Goal: Transaction & Acquisition: Purchase product/service

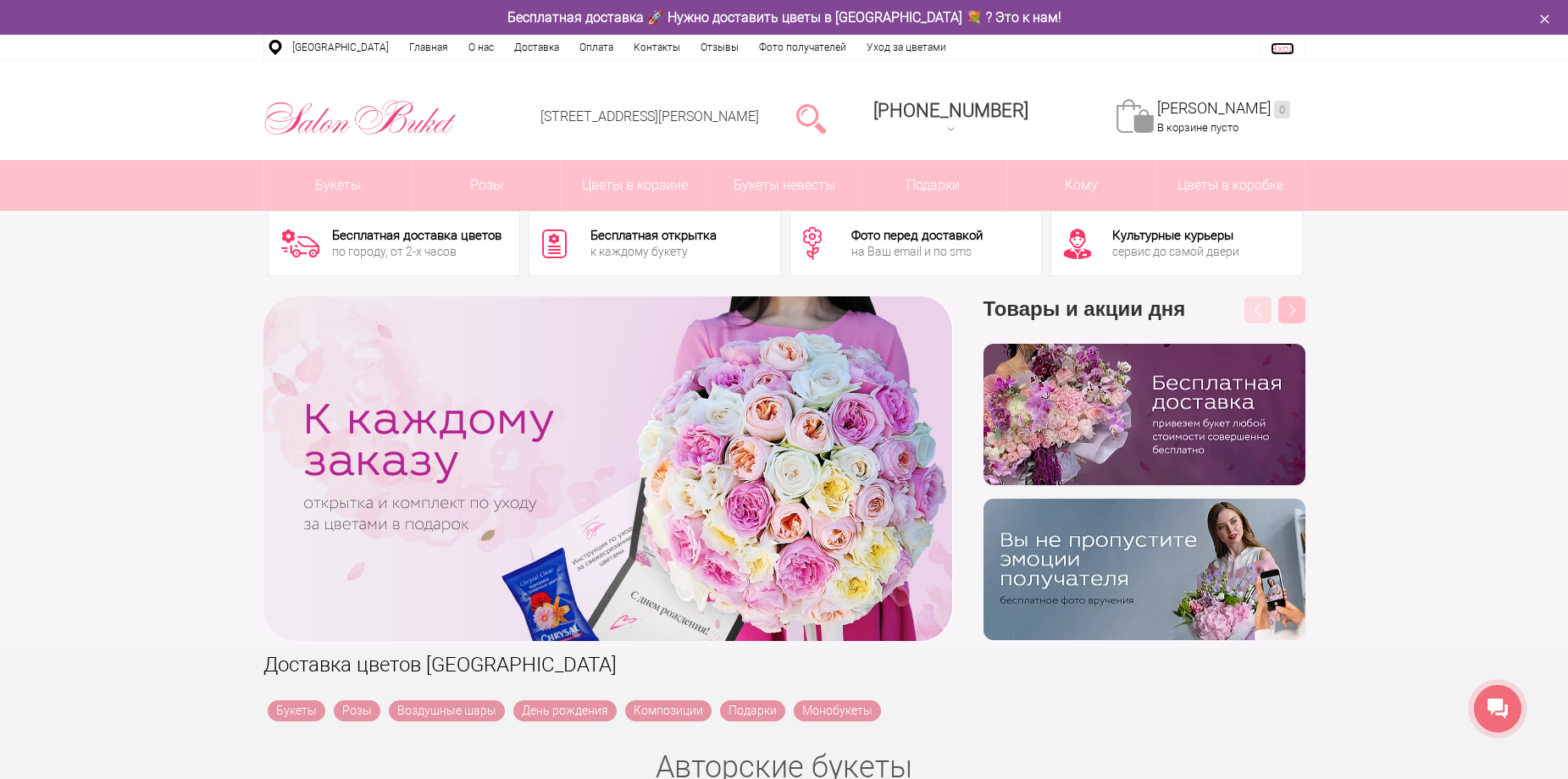
click at [1281, 44] on link "Вход" at bounding box center [1282, 48] width 24 height 13
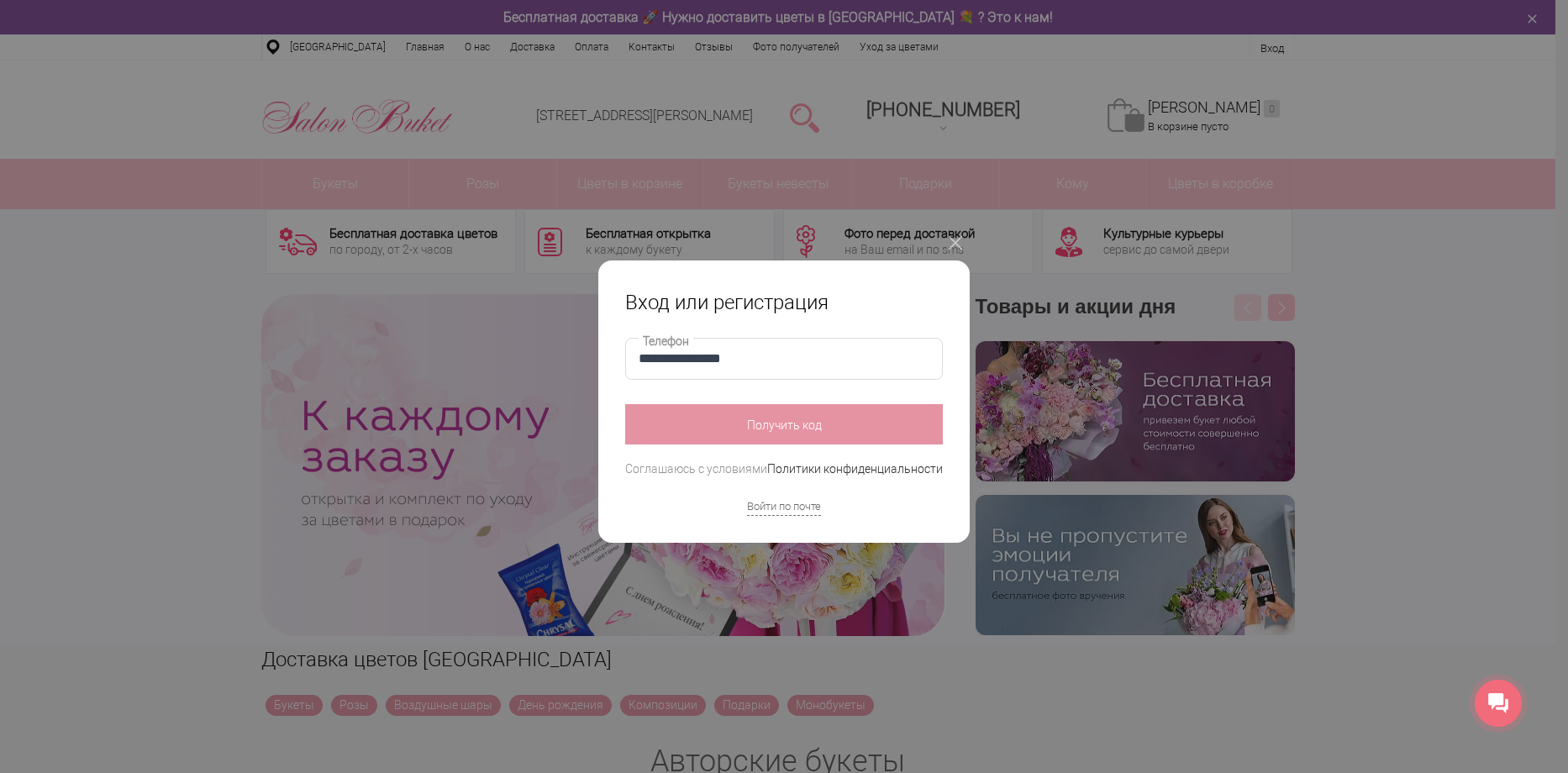
type input "**********"
click at [792, 431] on button "Получить код" at bounding box center [784, 424] width 318 height 40
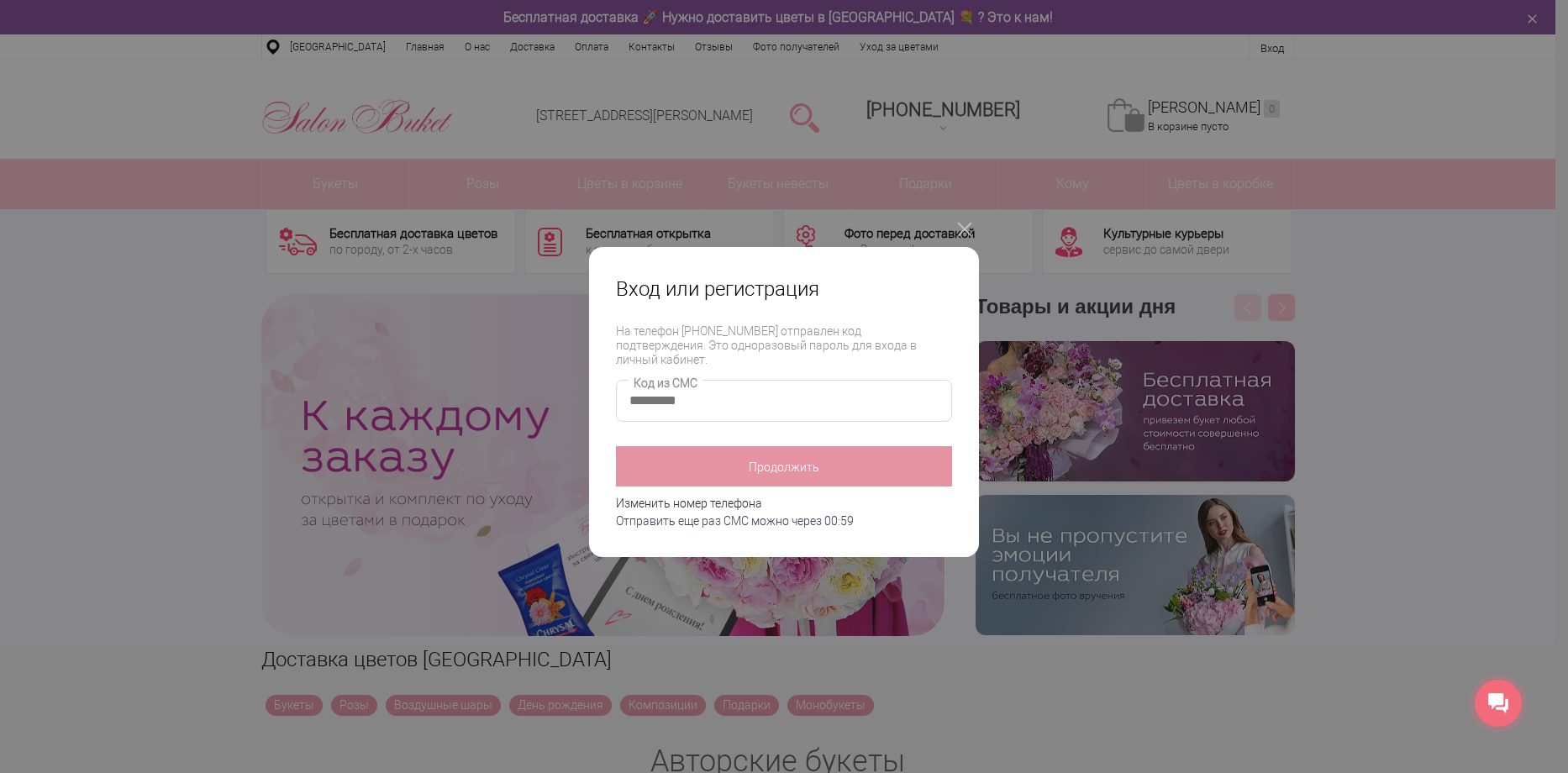
click at [687, 392] on input "Код из СМС" at bounding box center [784, 401] width 336 height 42
type input "****"
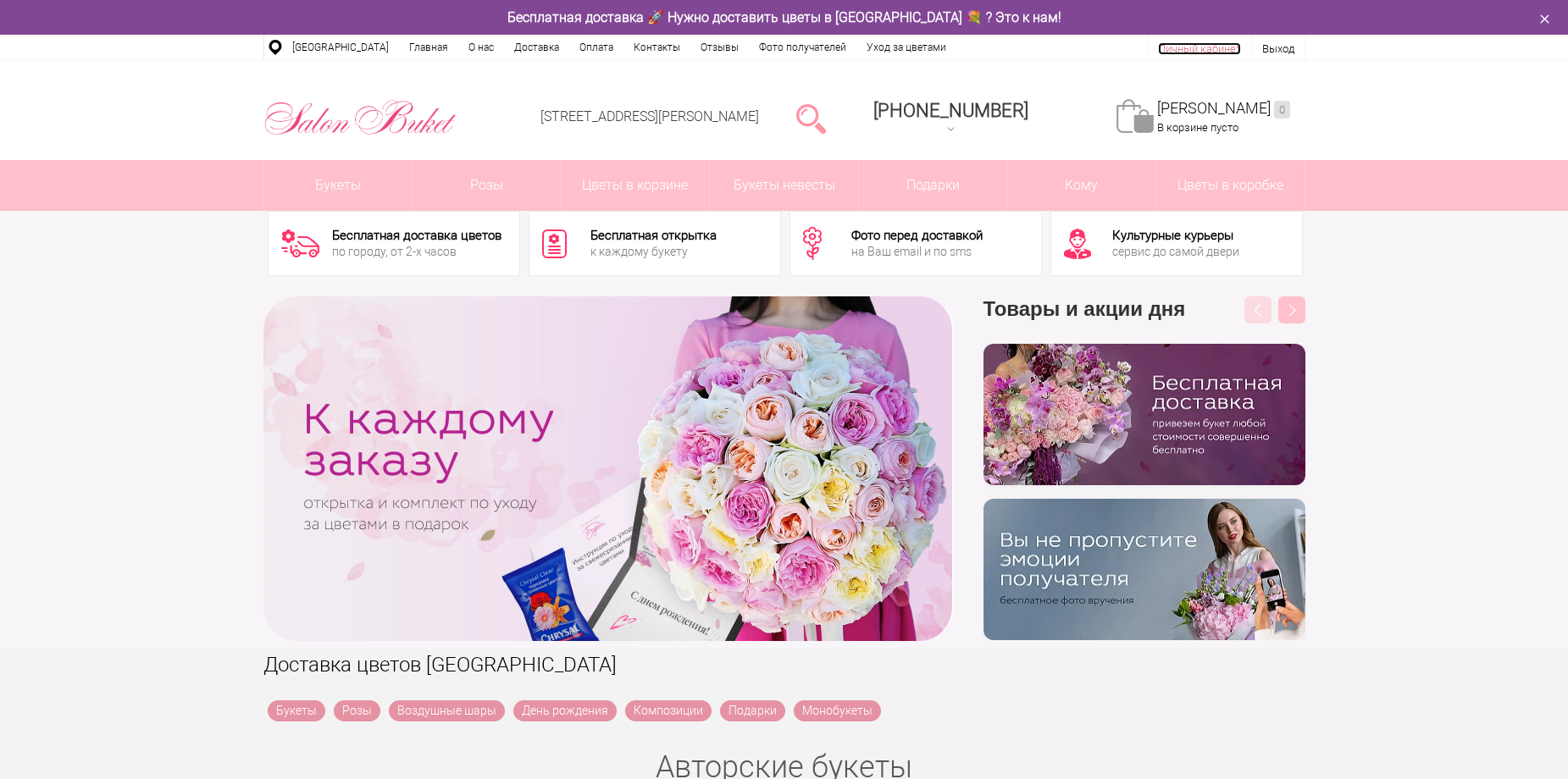
click at [1204, 47] on link "Личный кабинет" at bounding box center [1199, 48] width 83 height 13
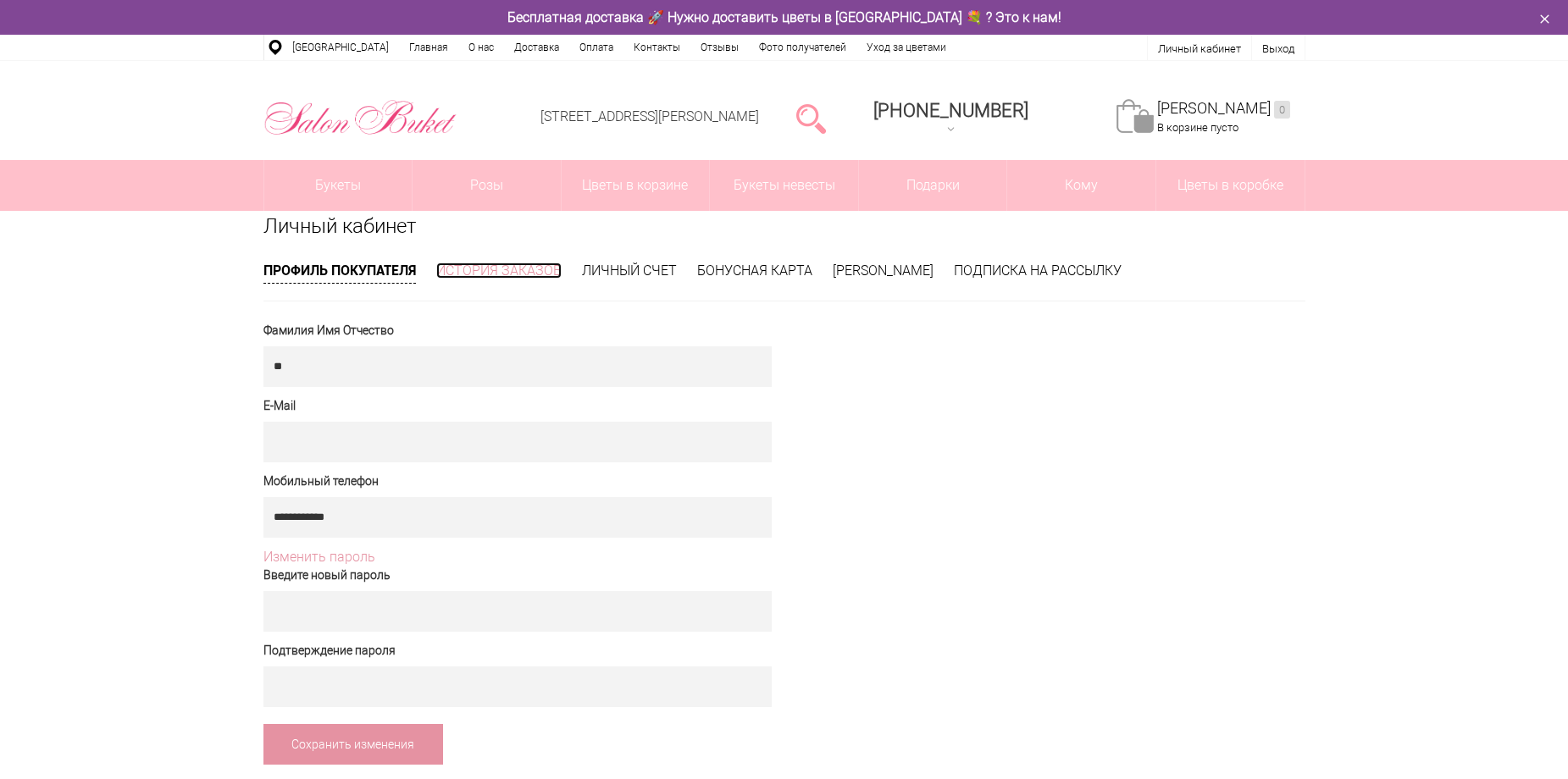
click at [536, 267] on link "История заказов" at bounding box center [499, 270] width 126 height 16
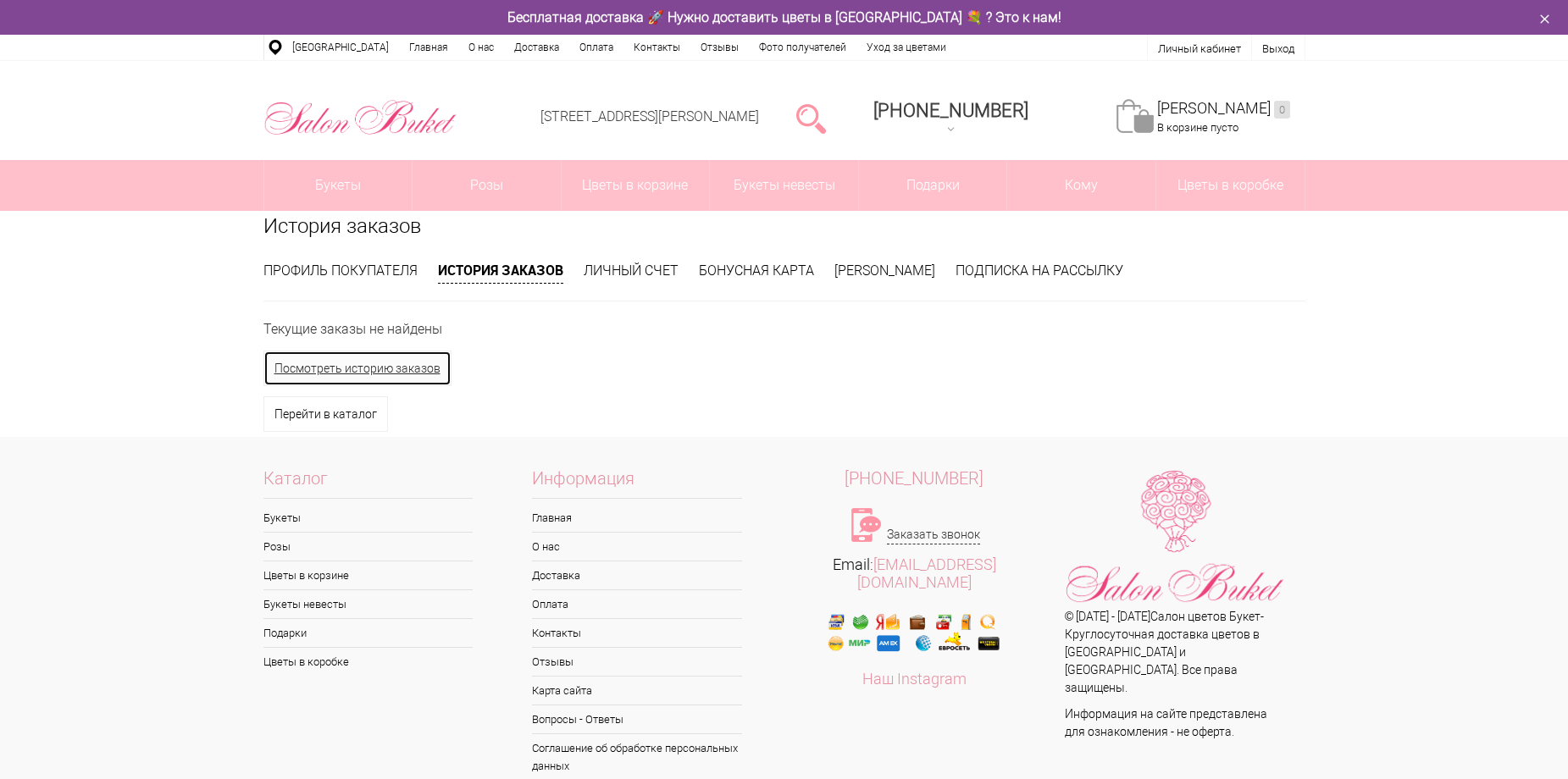
click at [375, 373] on link "Посмотреть историю заказов" at bounding box center [357, 368] width 188 height 36
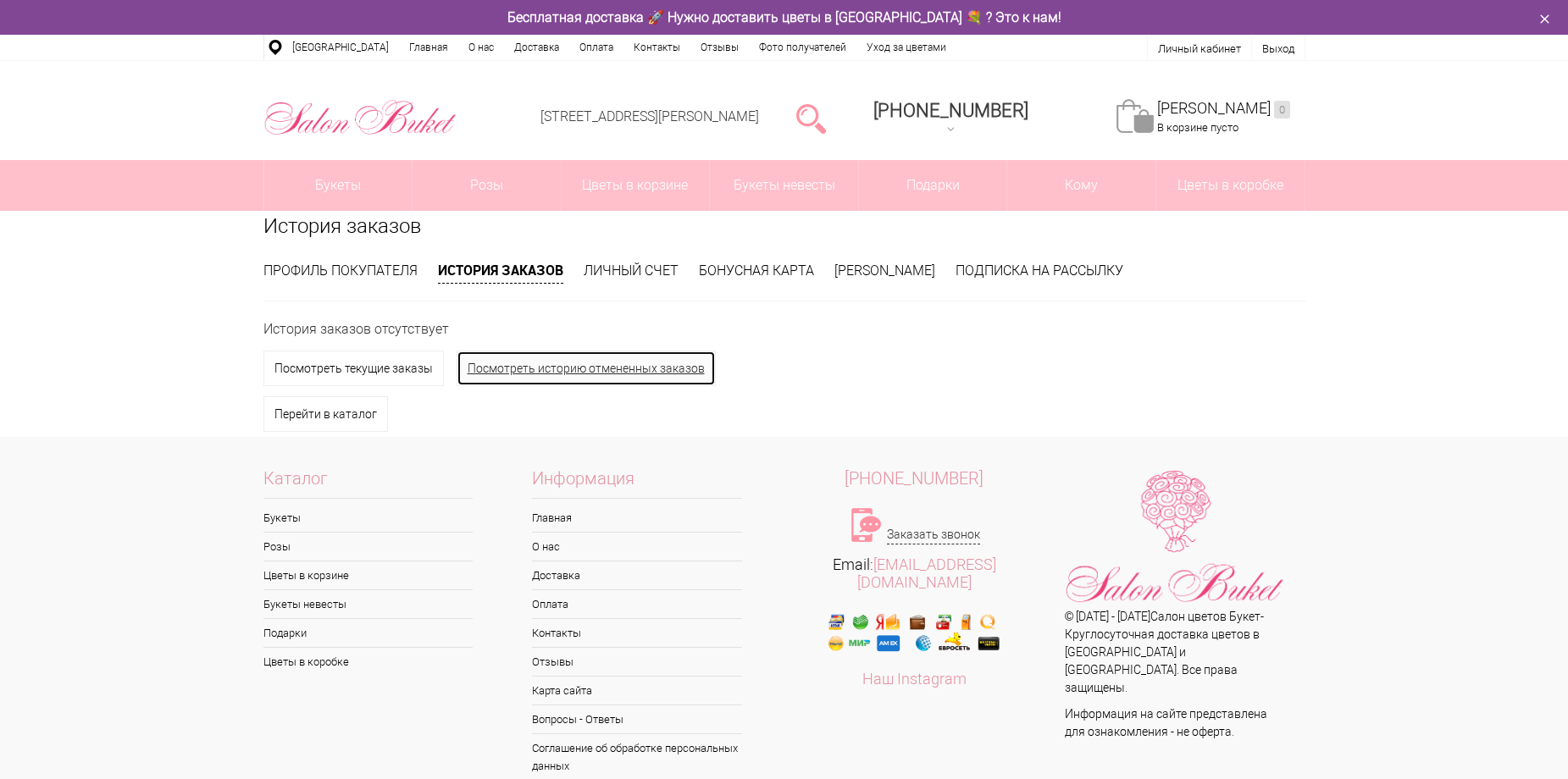
click at [561, 365] on link "Посмотреть историю отмененных заказов" at bounding box center [586, 368] width 259 height 36
click at [1281, 46] on link "Выход" at bounding box center [1277, 48] width 32 height 13
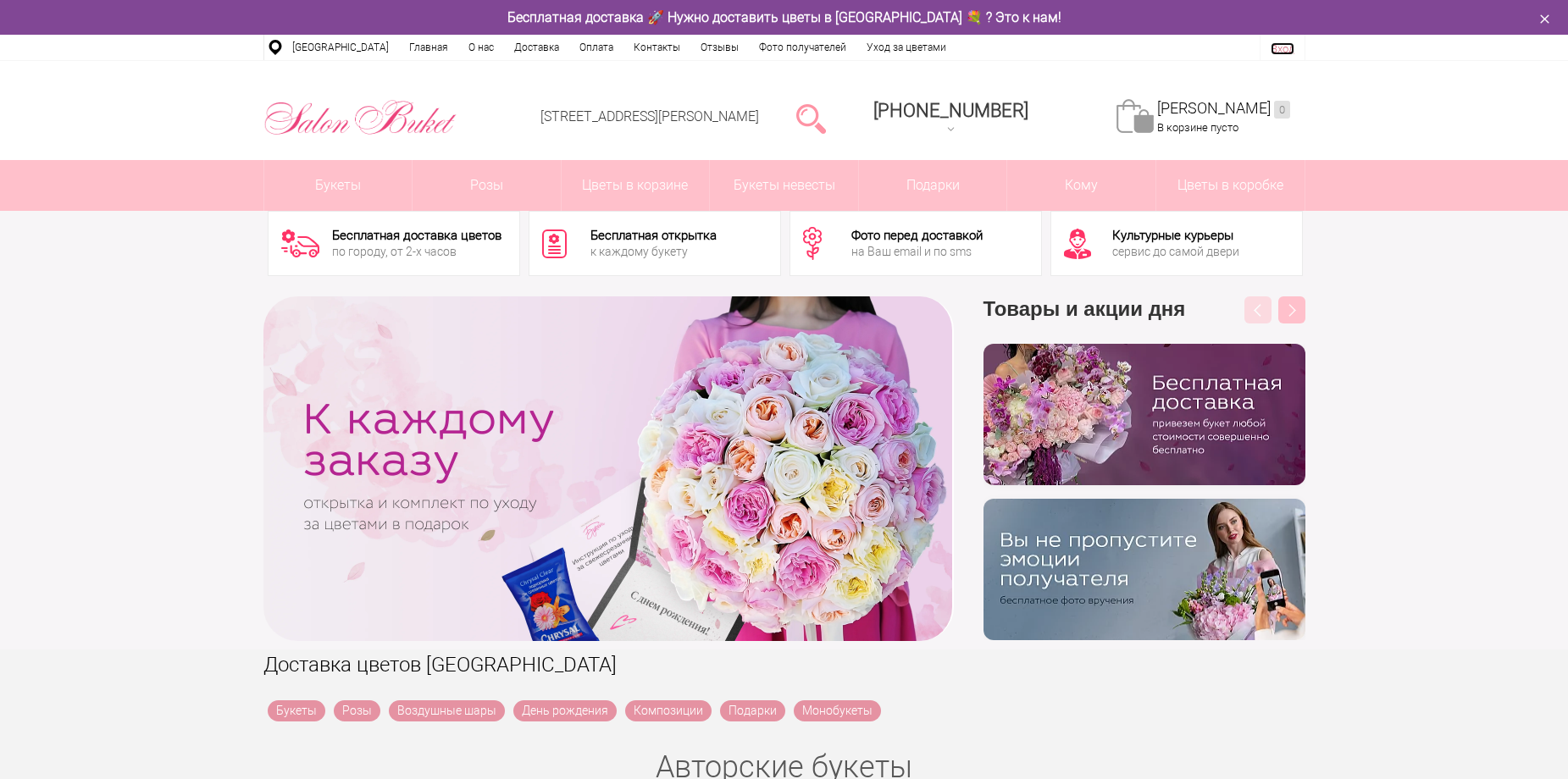
click at [1281, 49] on link "Вход" at bounding box center [1282, 48] width 24 height 13
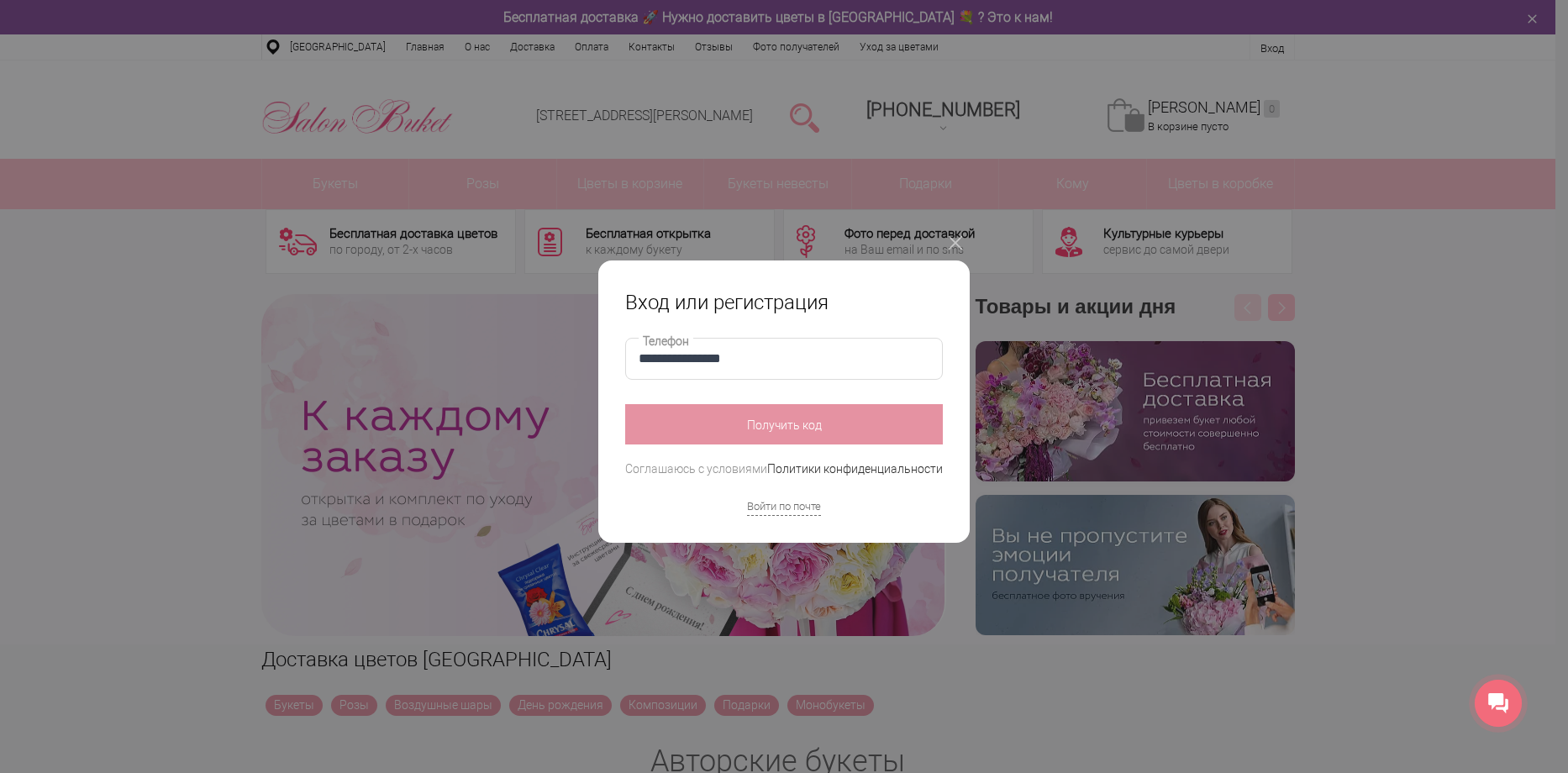
type input "**********"
click at [625, 404] on button "Получить код" at bounding box center [784, 424] width 318 height 40
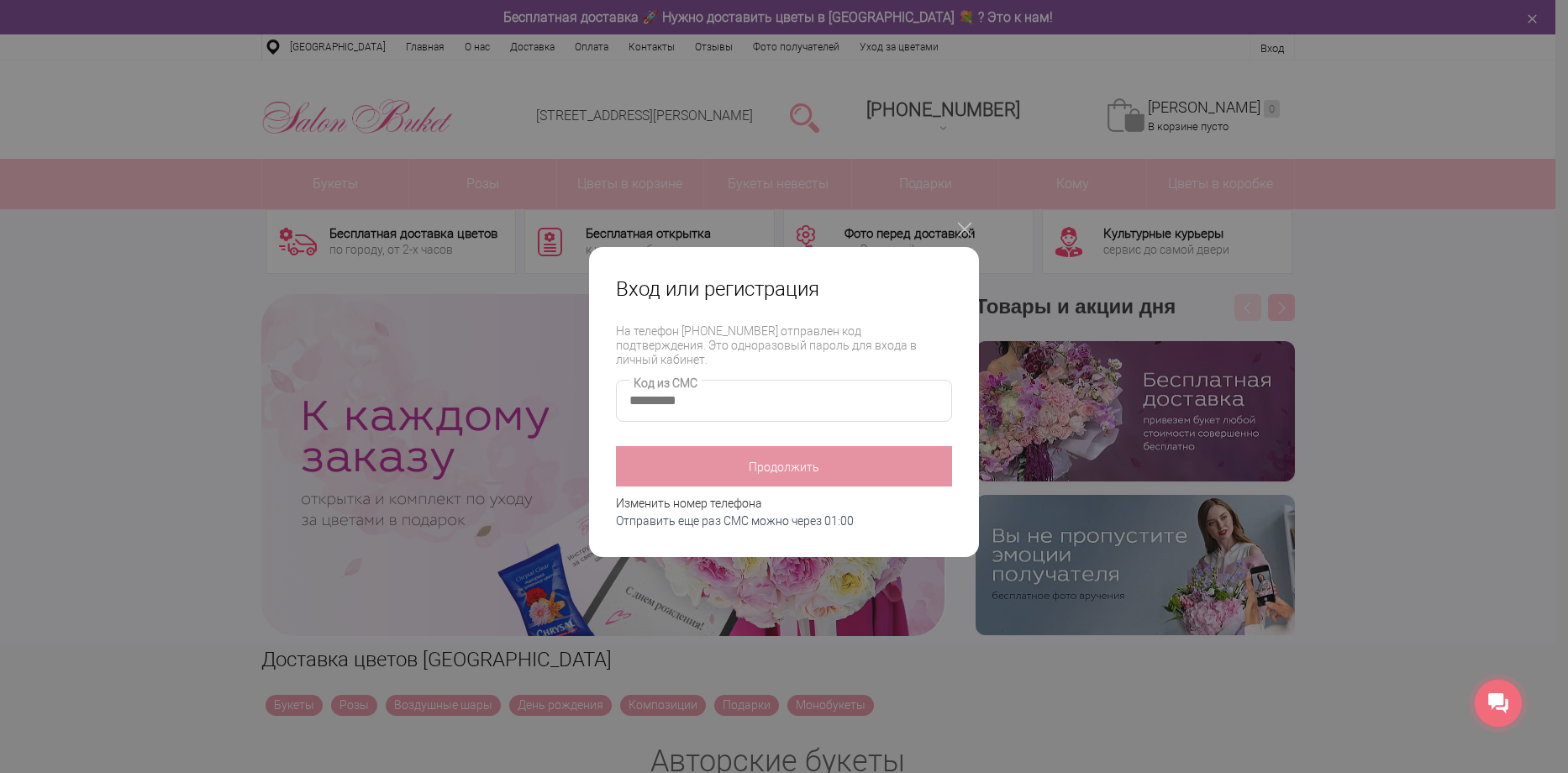
click at [693, 393] on input "Код из СМС" at bounding box center [784, 401] width 336 height 42
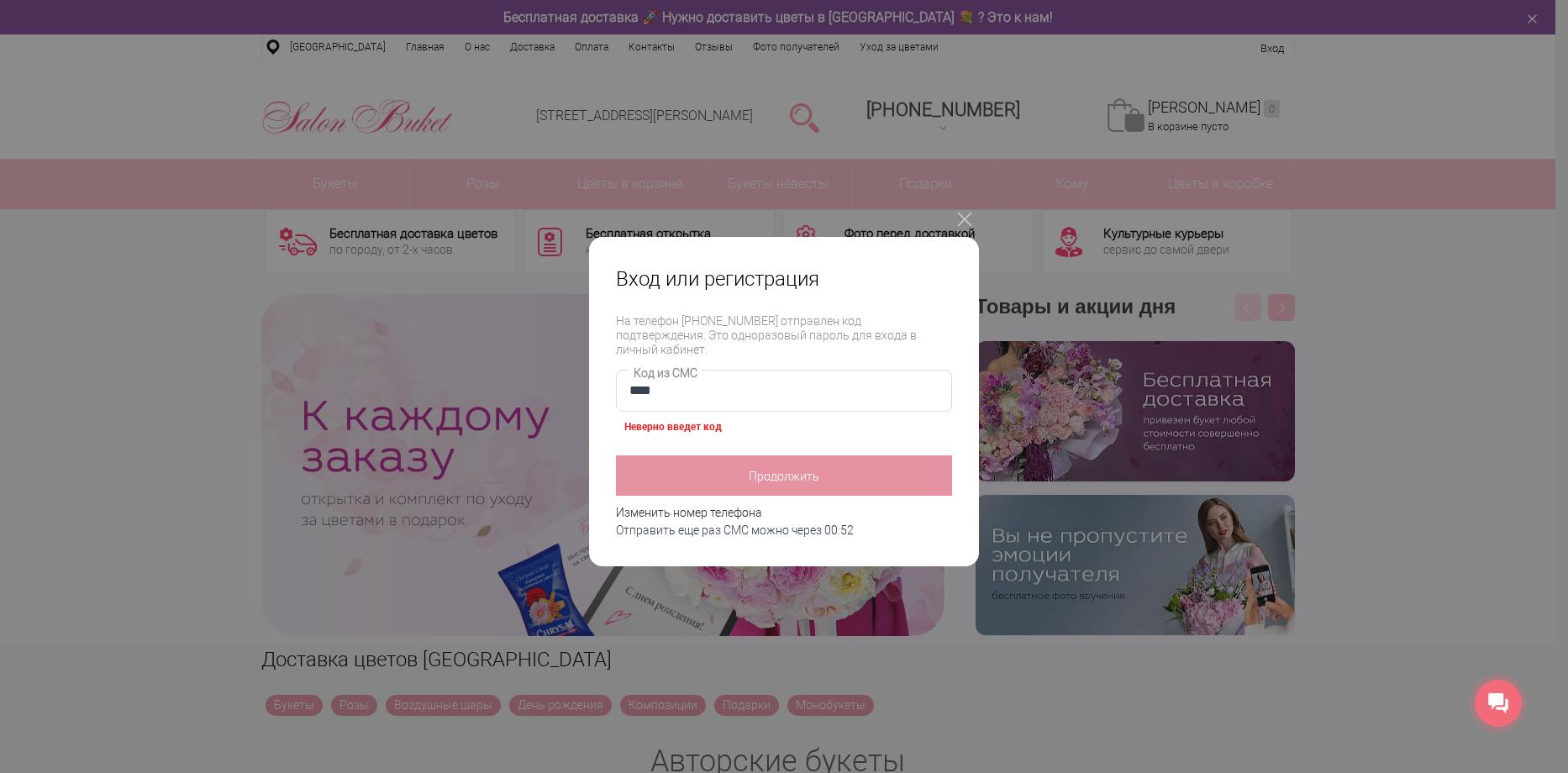
drag, startPoint x: 693, startPoint y: 393, endPoint x: 600, endPoint y: 387, distance: 93.2
click at [600, 387] on div "Вход или регистрация На телефон +7(902)300-32-25 отправлен код подтверждения. Э…" at bounding box center [784, 401] width 390 height 330
type input "****"
click at [725, 460] on button "Продолжить" at bounding box center [784, 476] width 336 height 40
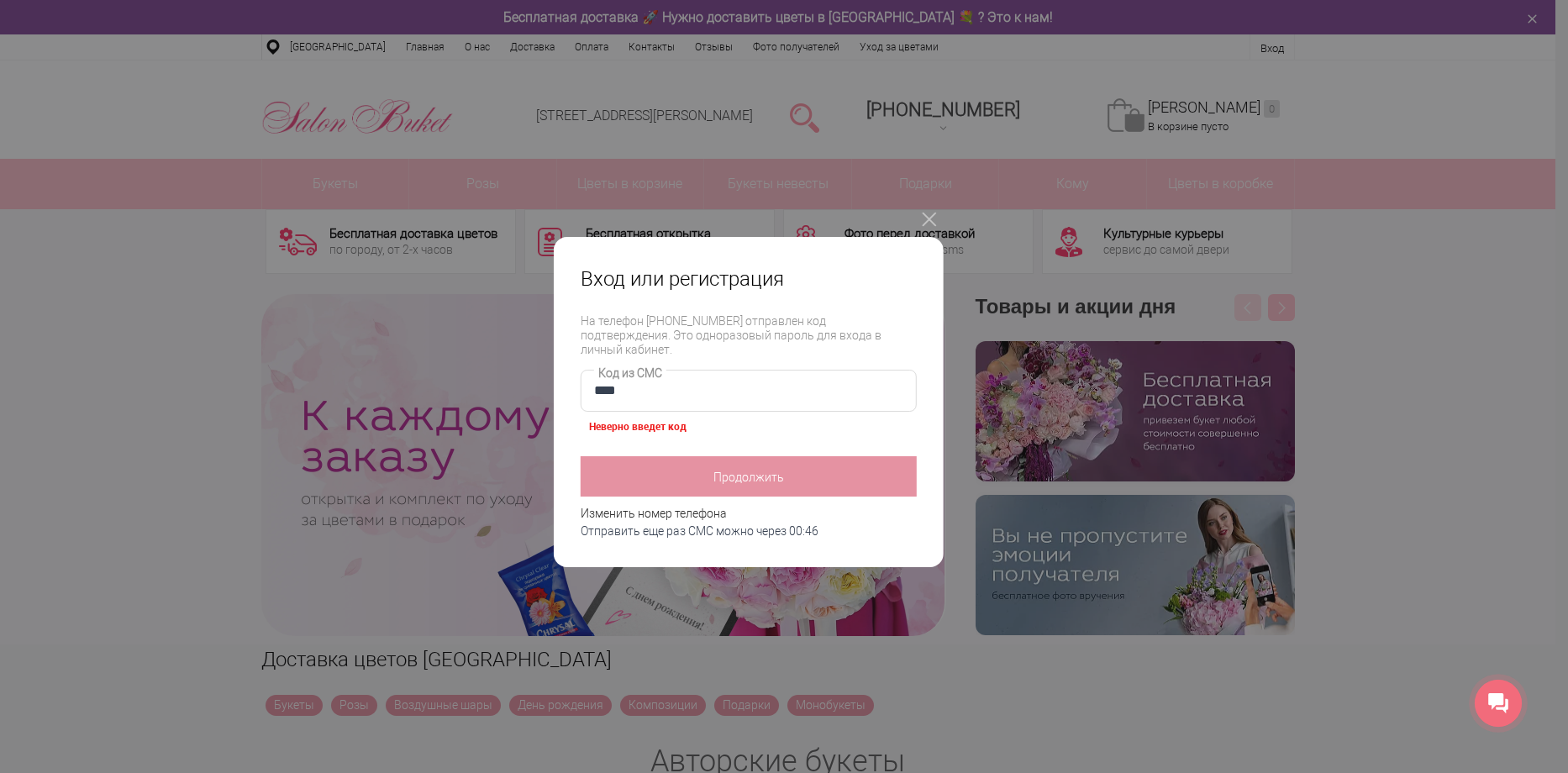
drag, startPoint x: 687, startPoint y: 370, endPoint x: 591, endPoint y: 376, distance: 96.2
click at [591, 376] on label "**** Код из СМС" at bounding box center [748, 391] width 336 height 42
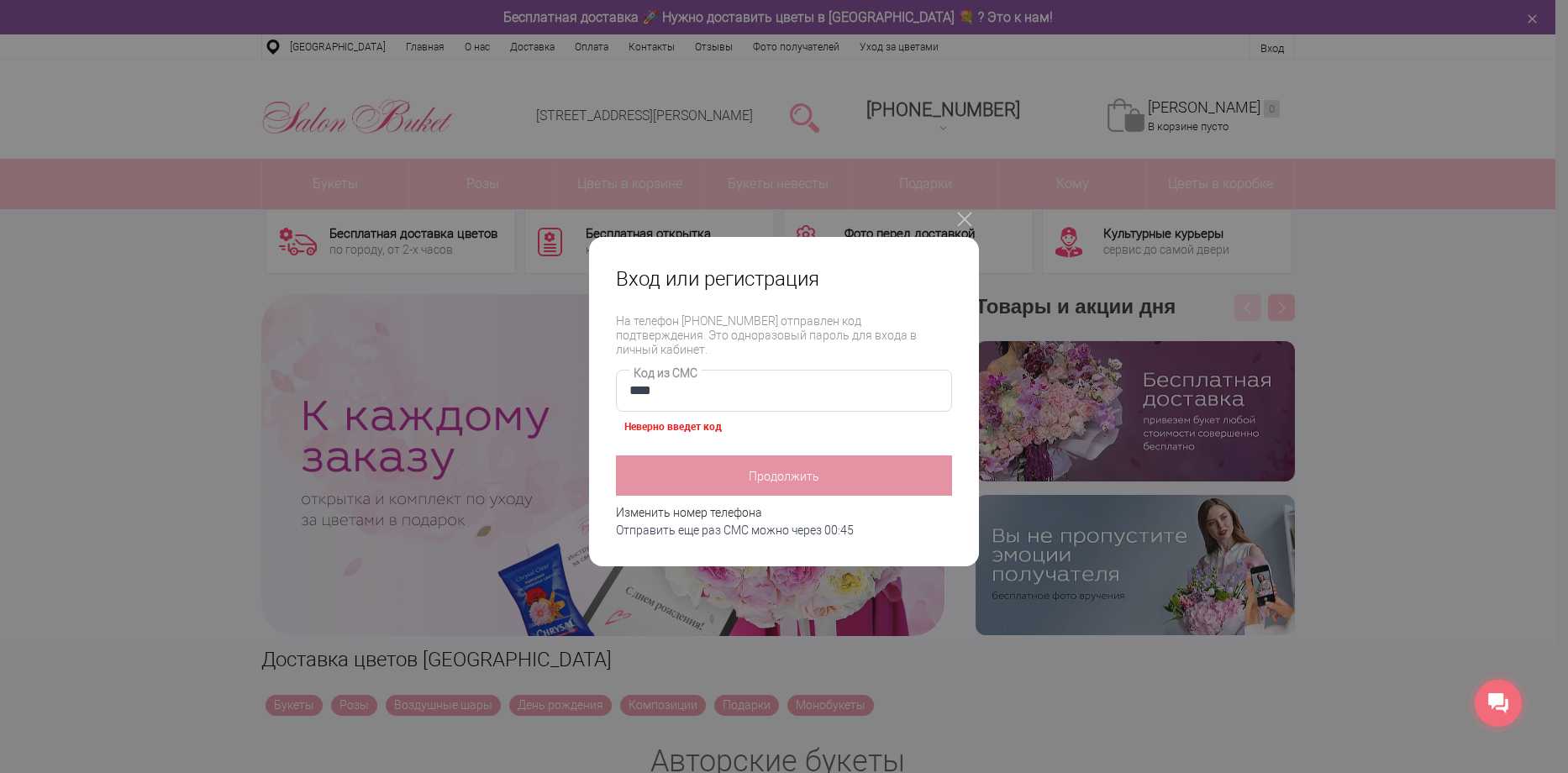
drag, startPoint x: 678, startPoint y: 387, endPoint x: 608, endPoint y: 387, distance: 70.0
click at [608, 387] on div "Вход или регистрация На телефон +7(902)300-32-25 отправлен код подтверждения. Э…" at bounding box center [784, 401] width 390 height 330
type input "****"
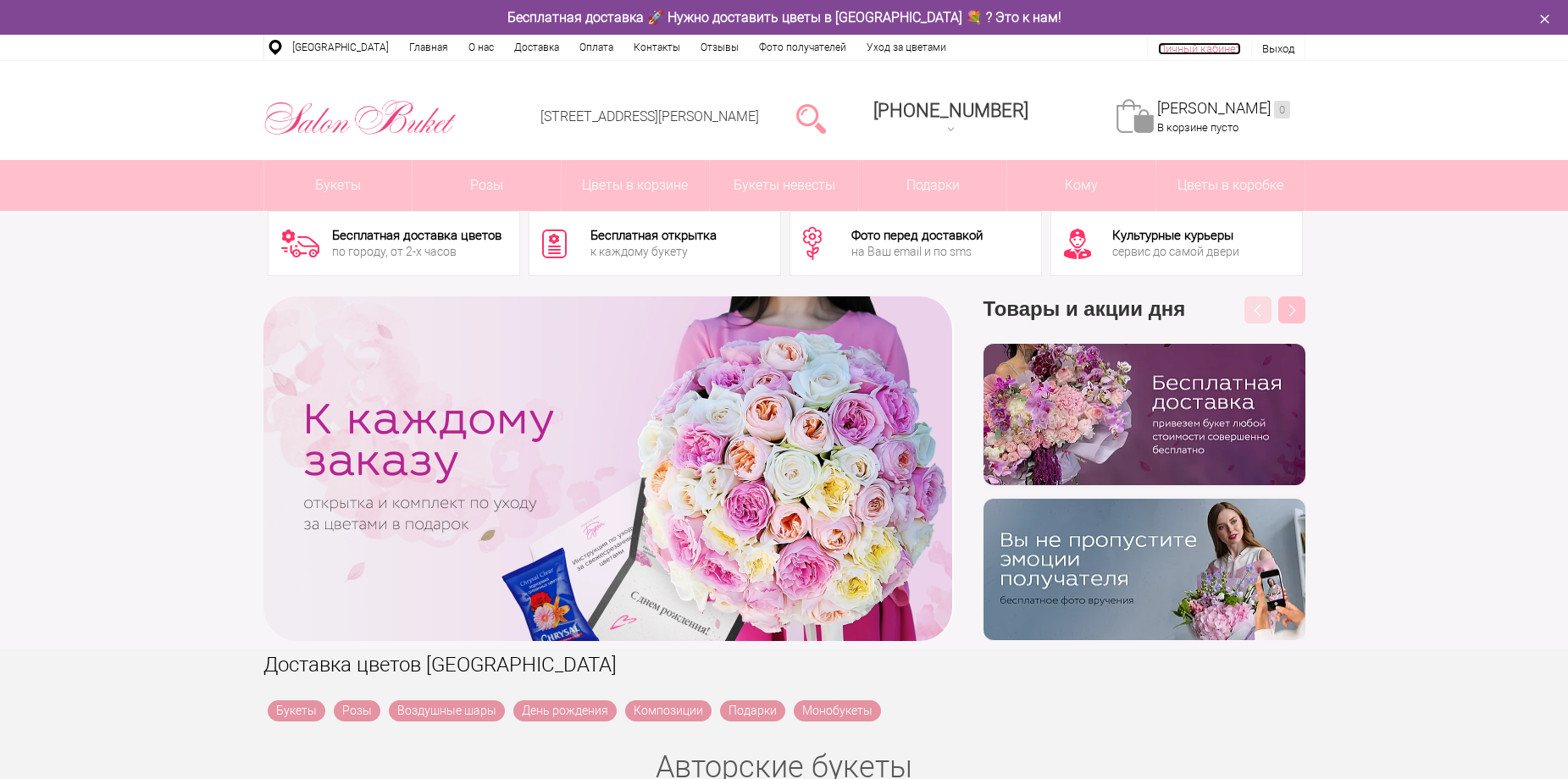
click at [1213, 42] on link "Личный кабинет" at bounding box center [1199, 48] width 83 height 13
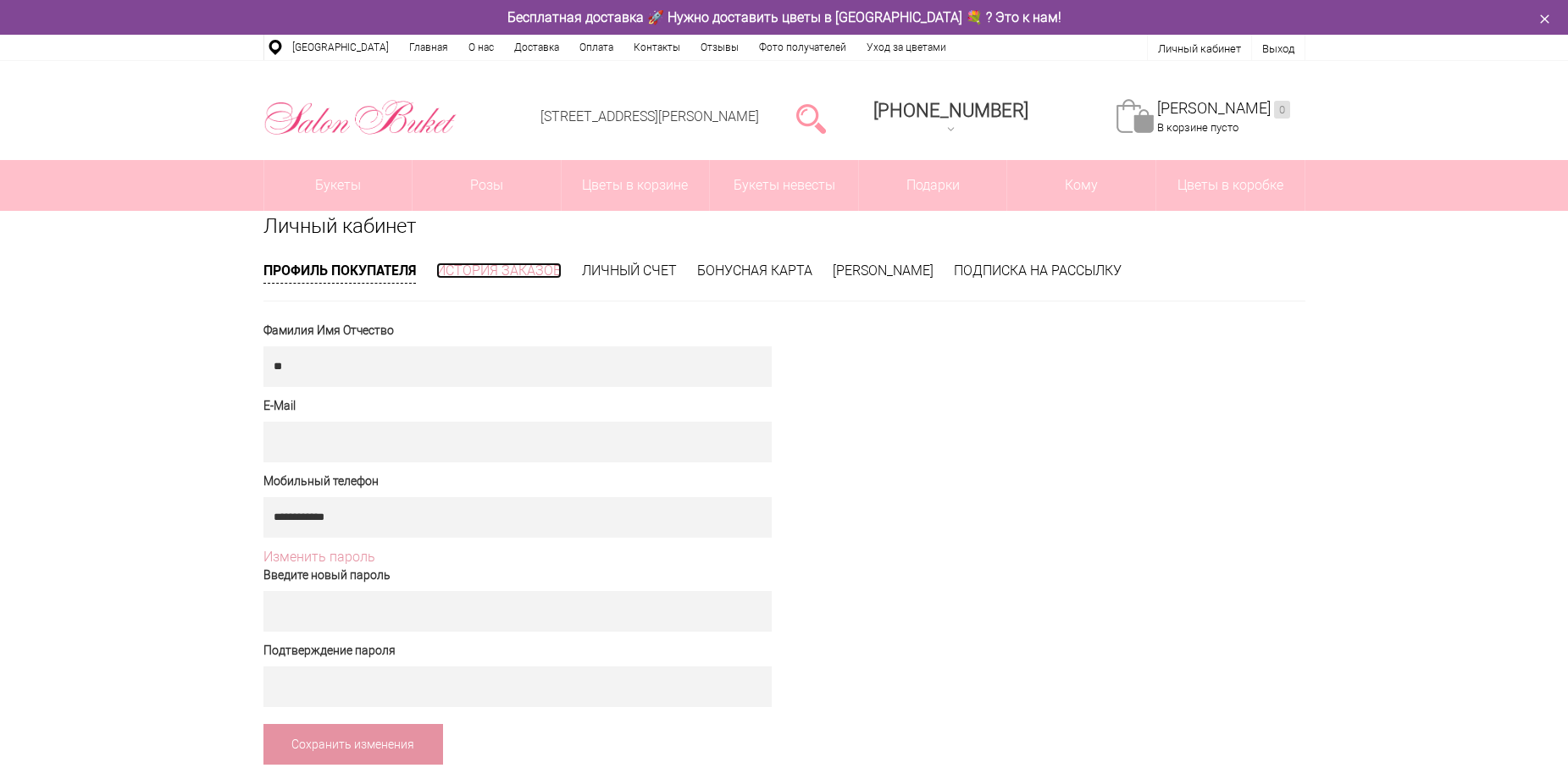
click at [507, 264] on link "История заказов" at bounding box center [499, 270] width 126 height 16
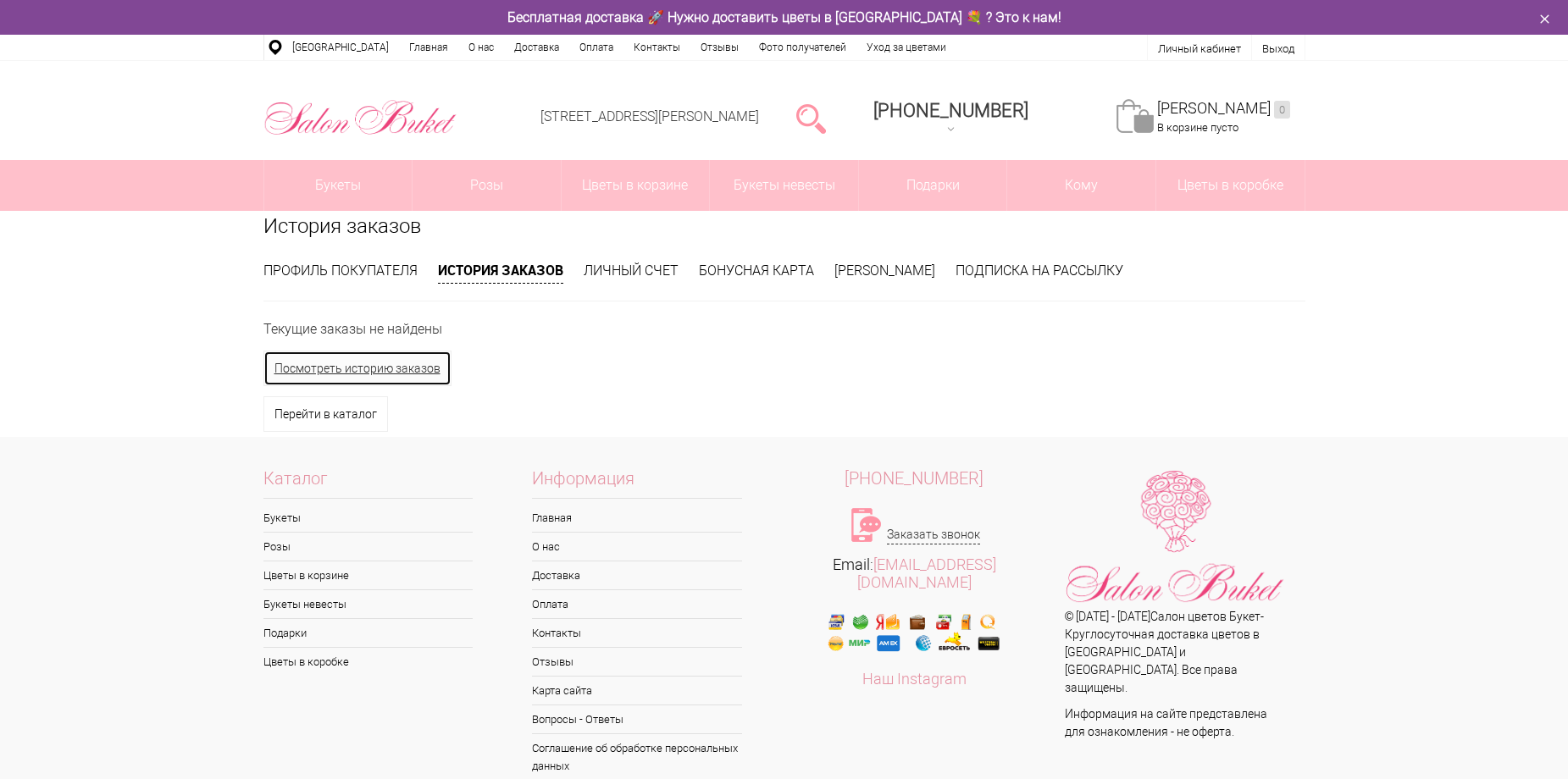
click at [427, 371] on link "Посмотреть историю заказов" at bounding box center [357, 368] width 188 height 36
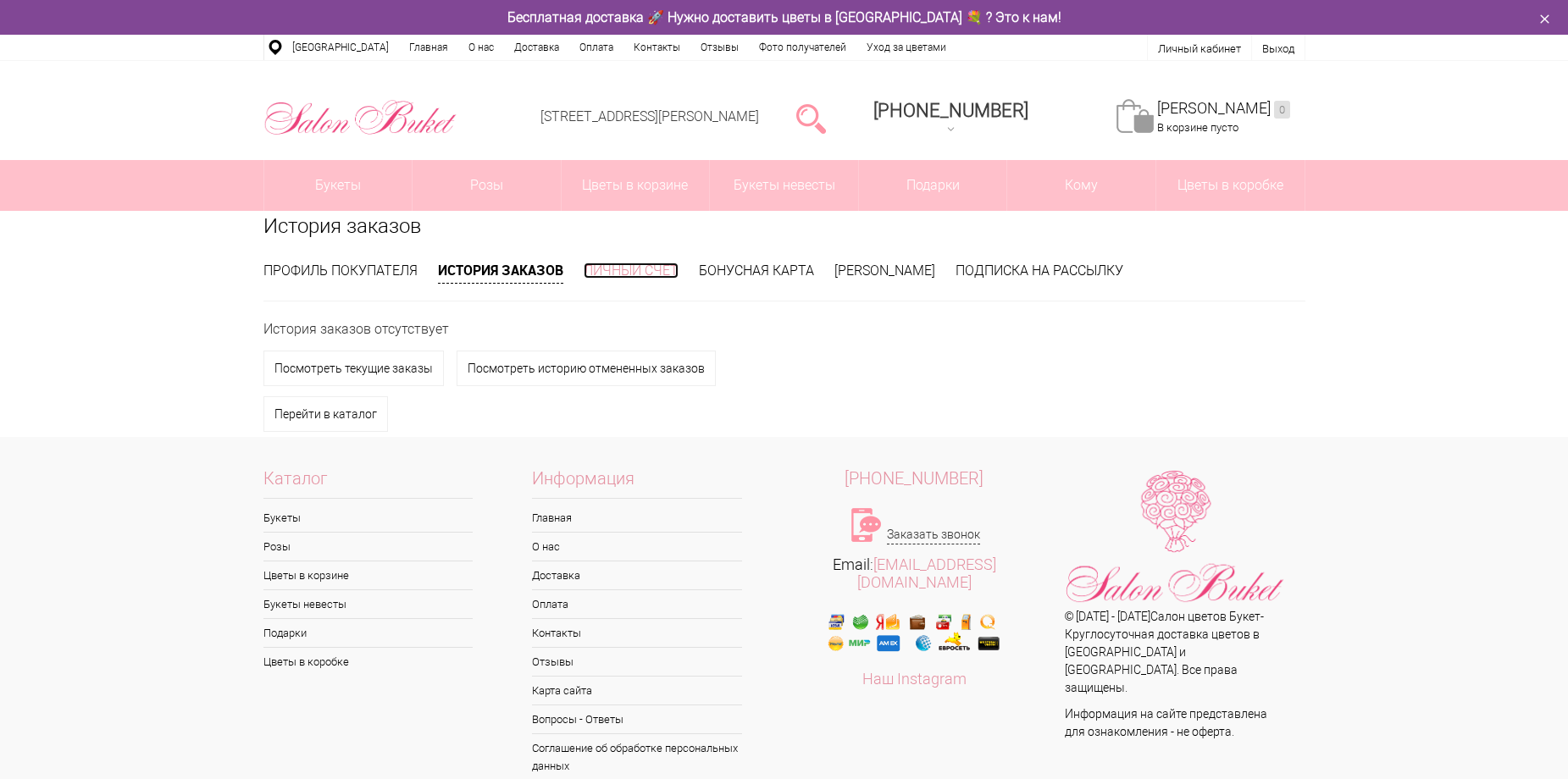
click at [636, 273] on link "Личный счет" at bounding box center [630, 270] width 95 height 16
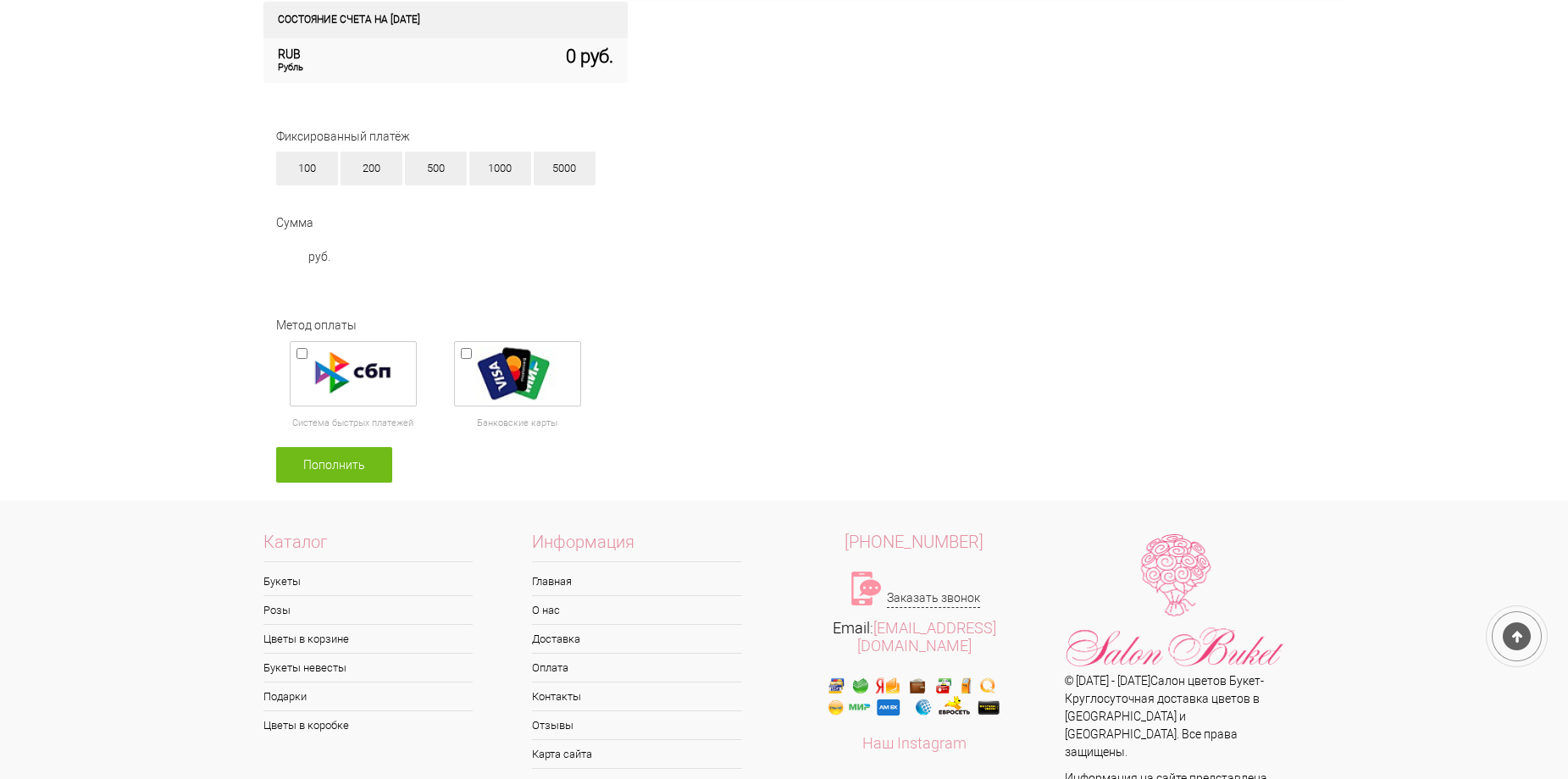
scroll to position [81, 0]
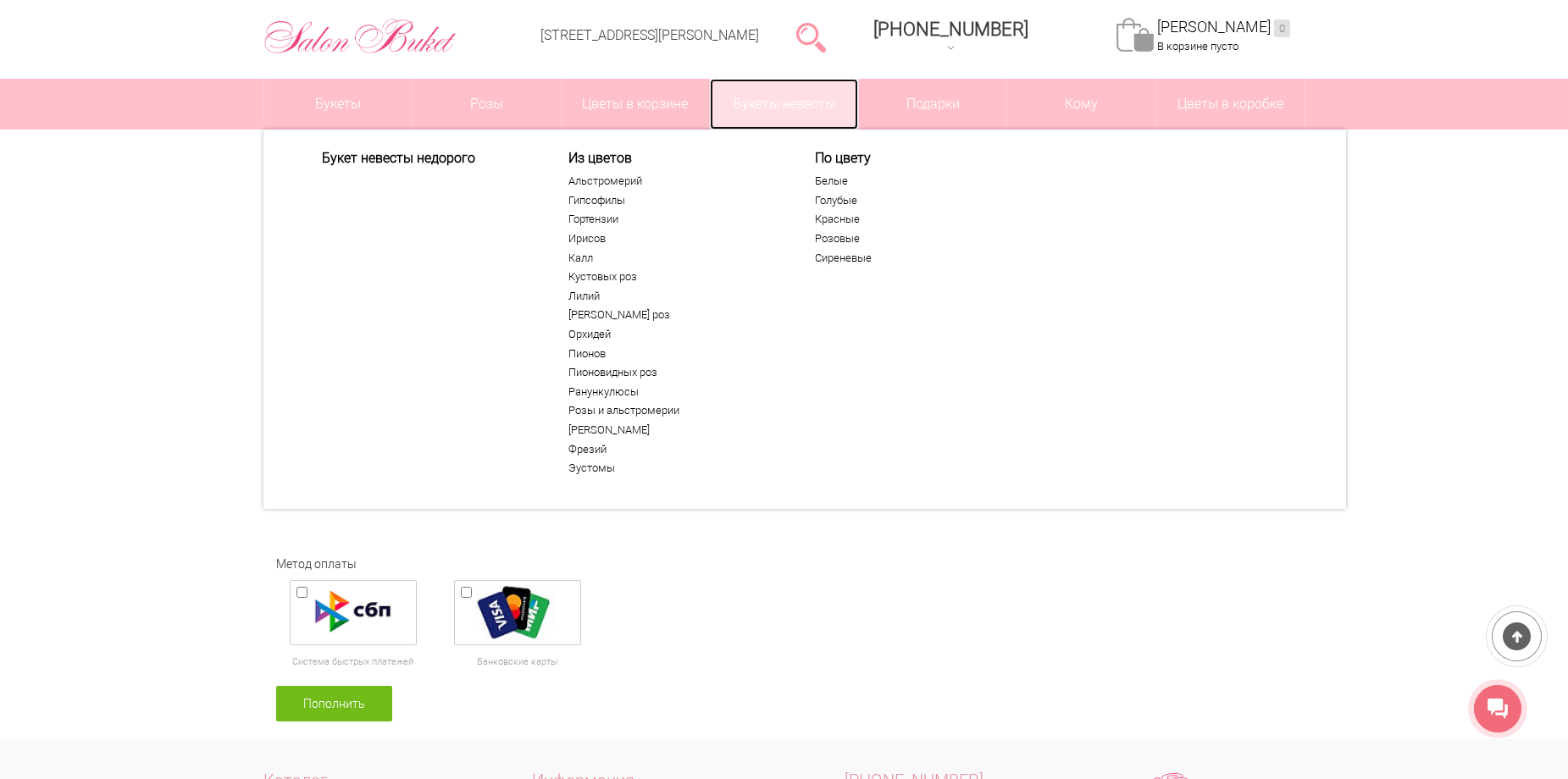
click at [812, 109] on link "Букеты невесты" at bounding box center [784, 104] width 149 height 51
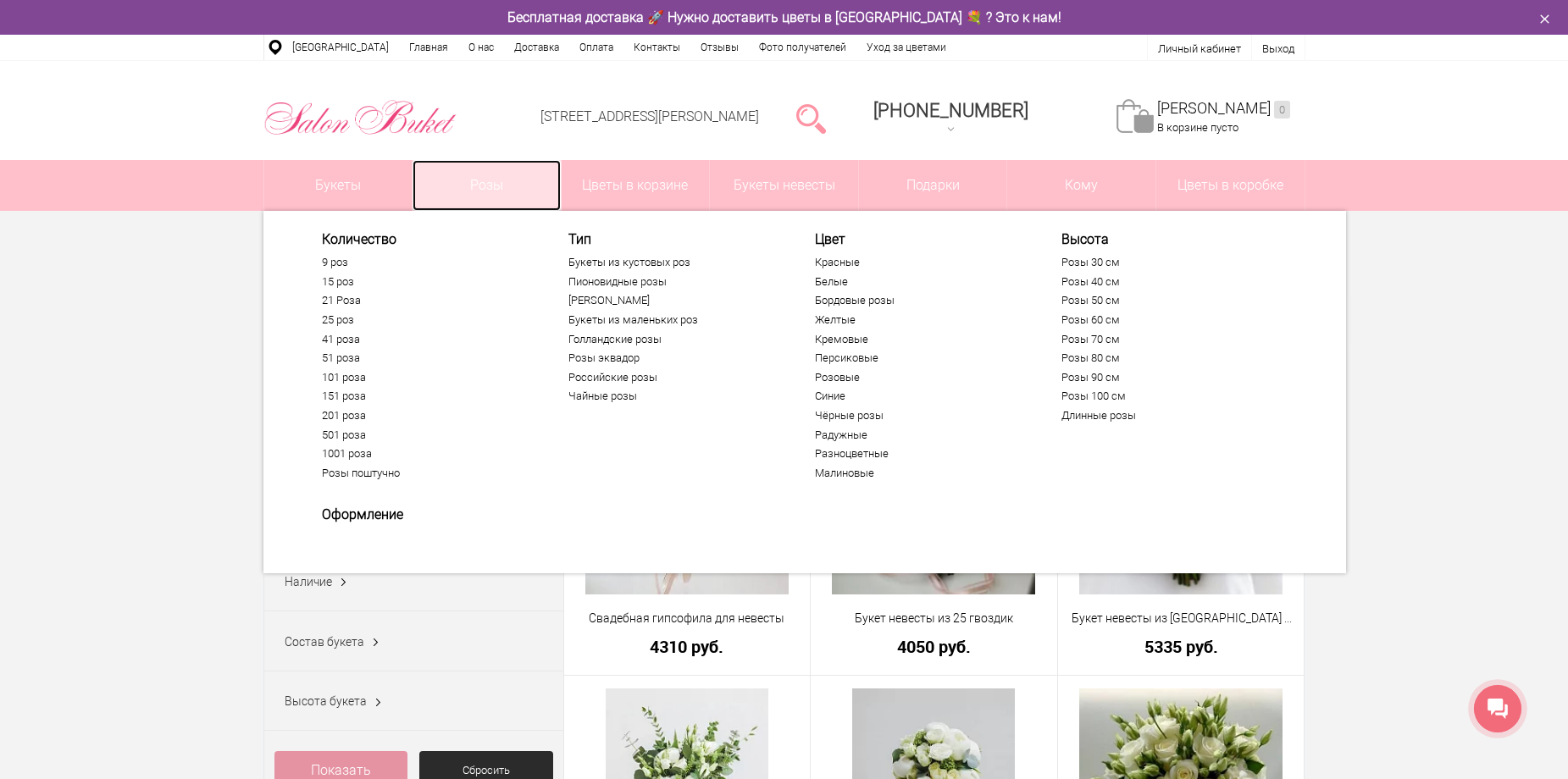
click at [487, 185] on link "Розы" at bounding box center [487, 185] width 149 height 51
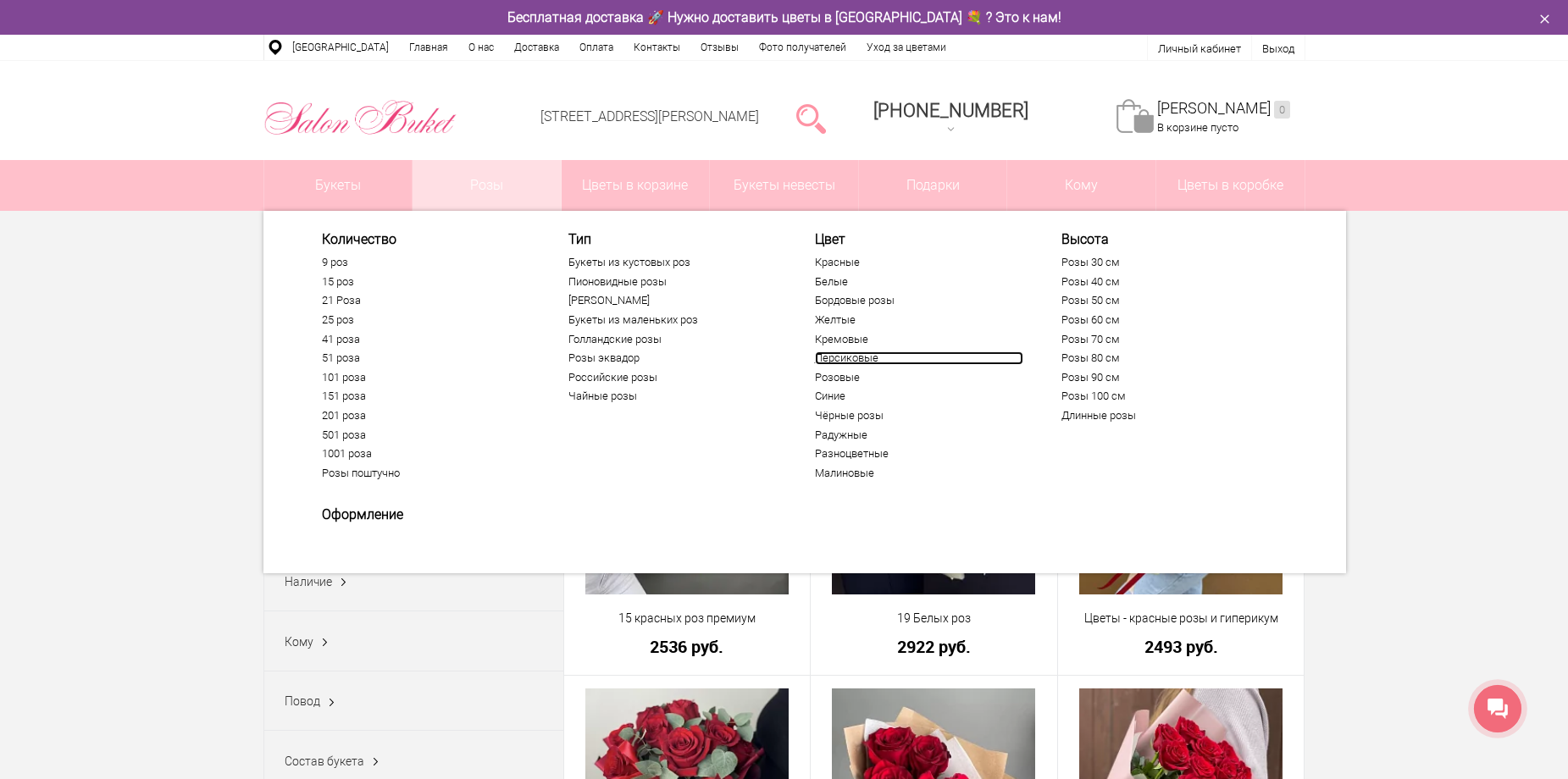
click at [851, 357] on link "Персиковые" at bounding box center [919, 358] width 209 height 14
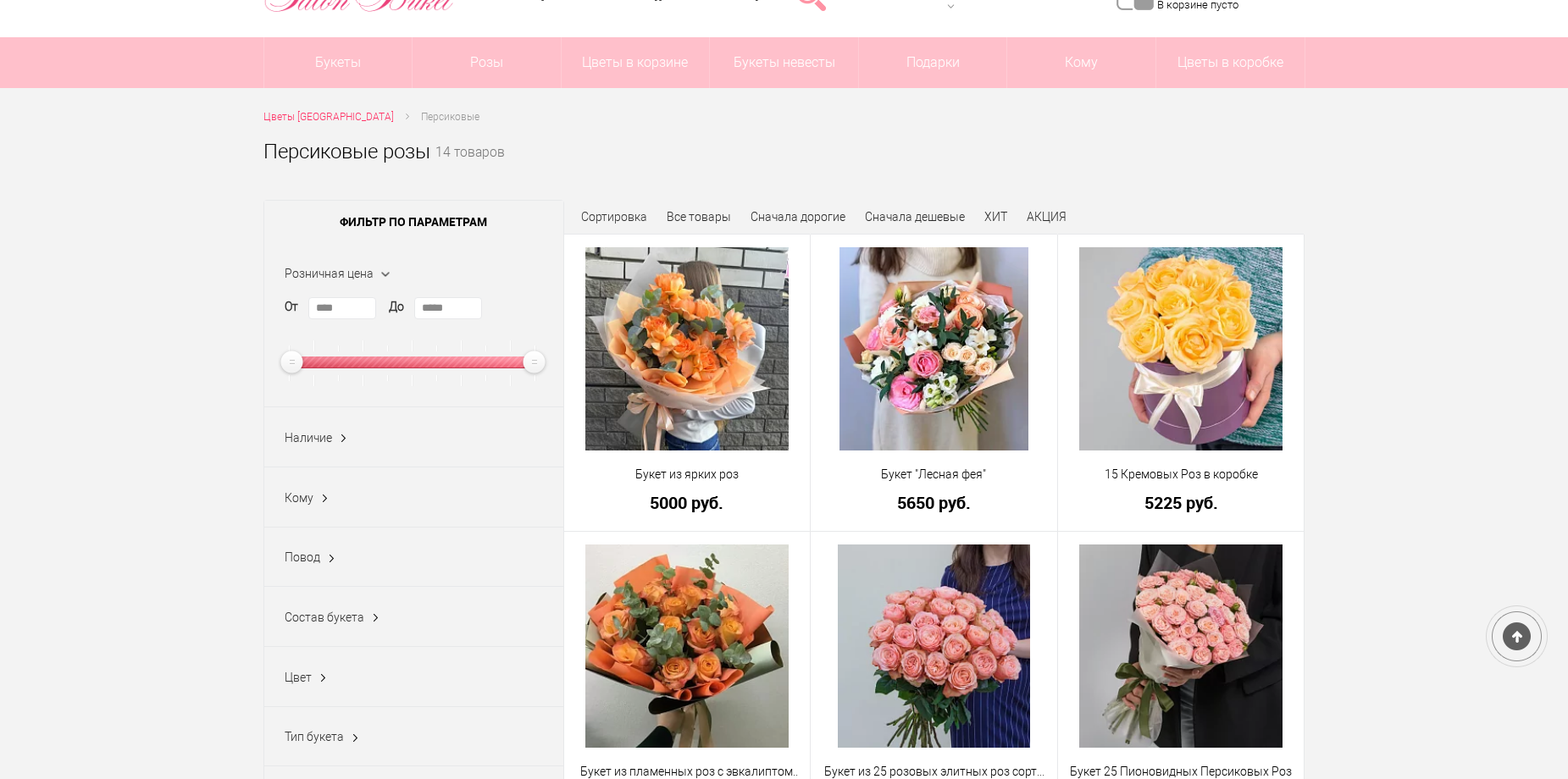
scroll to position [339, 0]
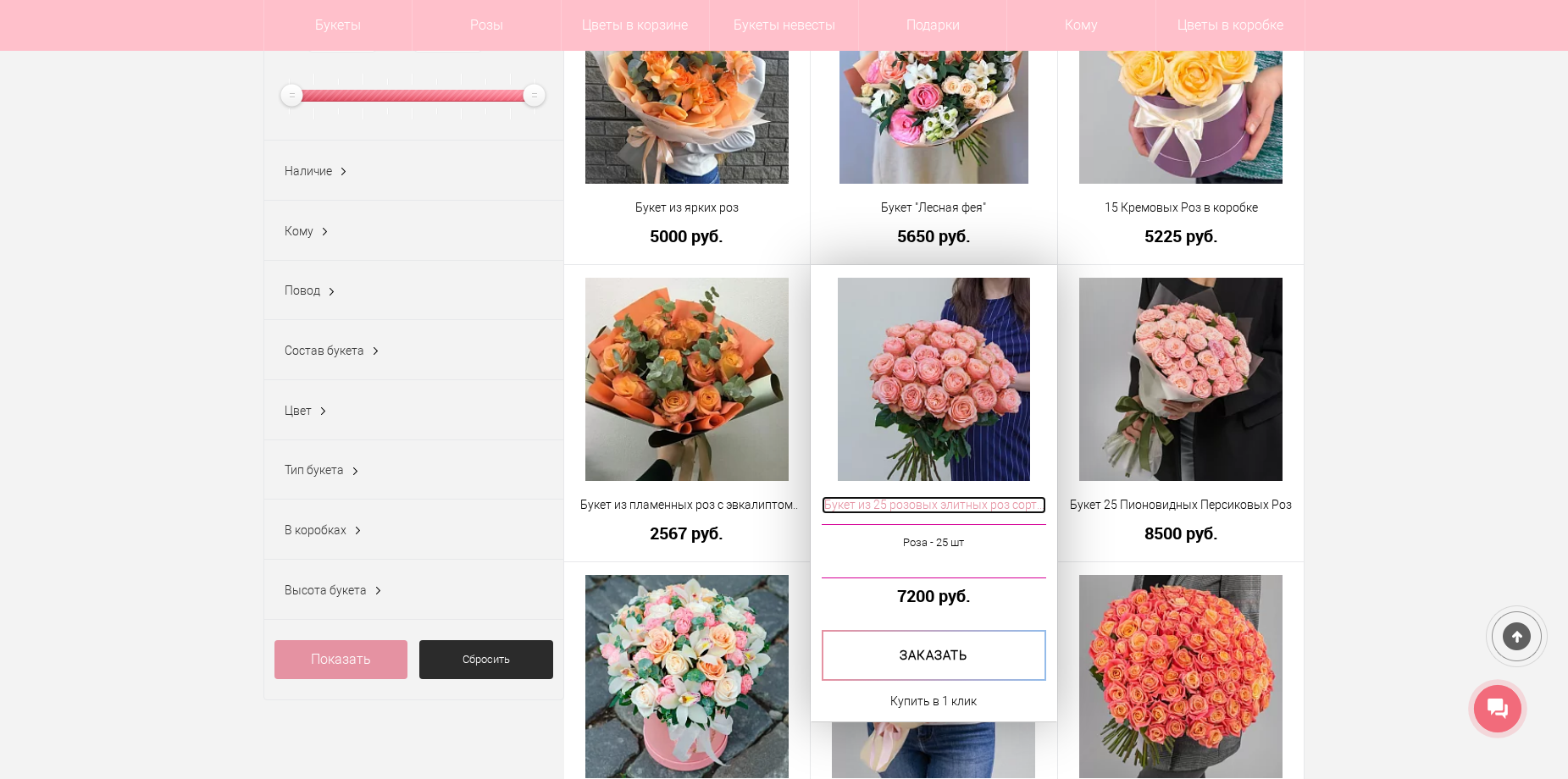
click at [977, 502] on span "Букет из 25 розовых элитных роз сорта Kahala (Эквадор)" at bounding box center [934, 505] width 224 height 17
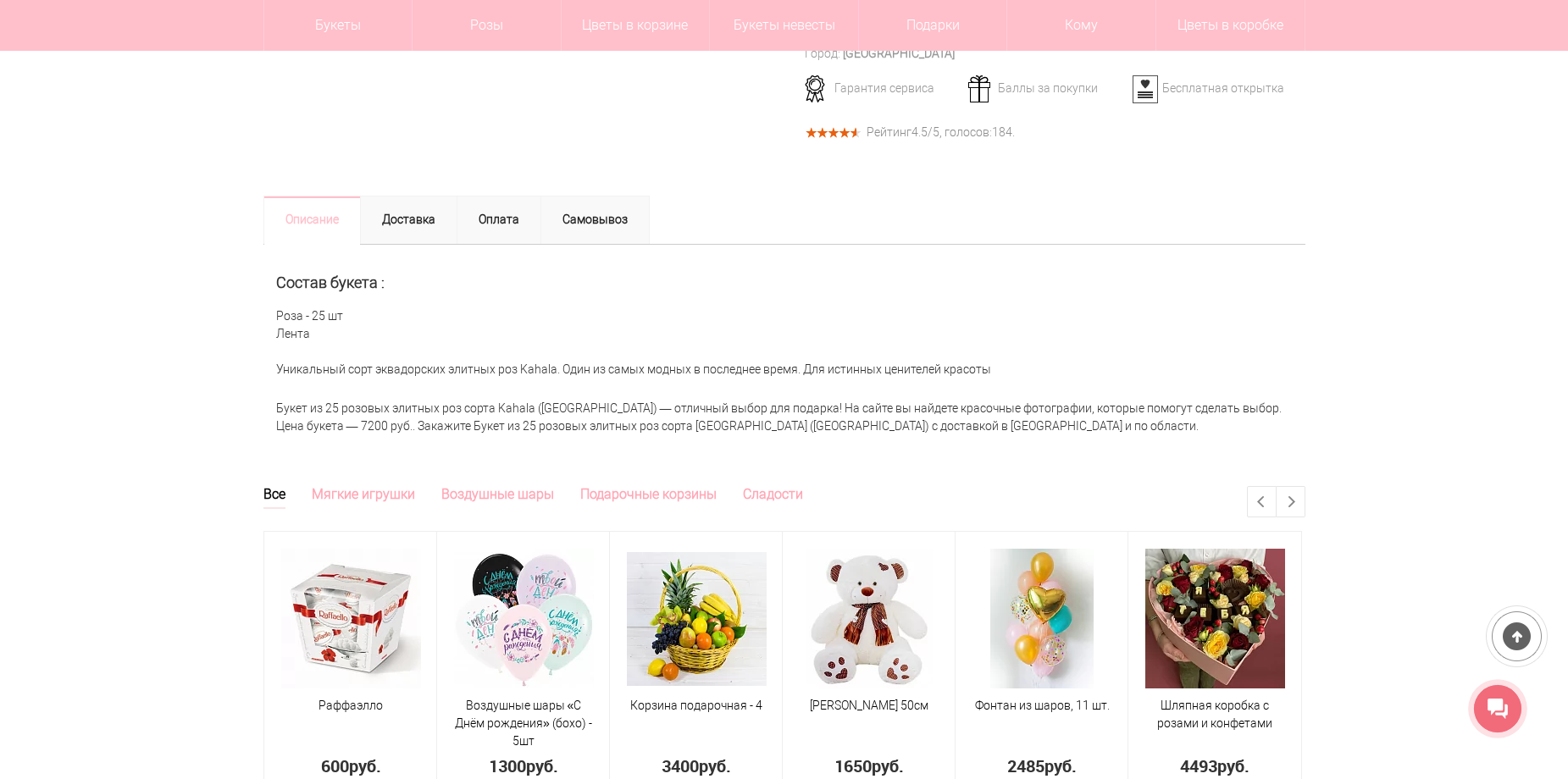
scroll to position [508, 0]
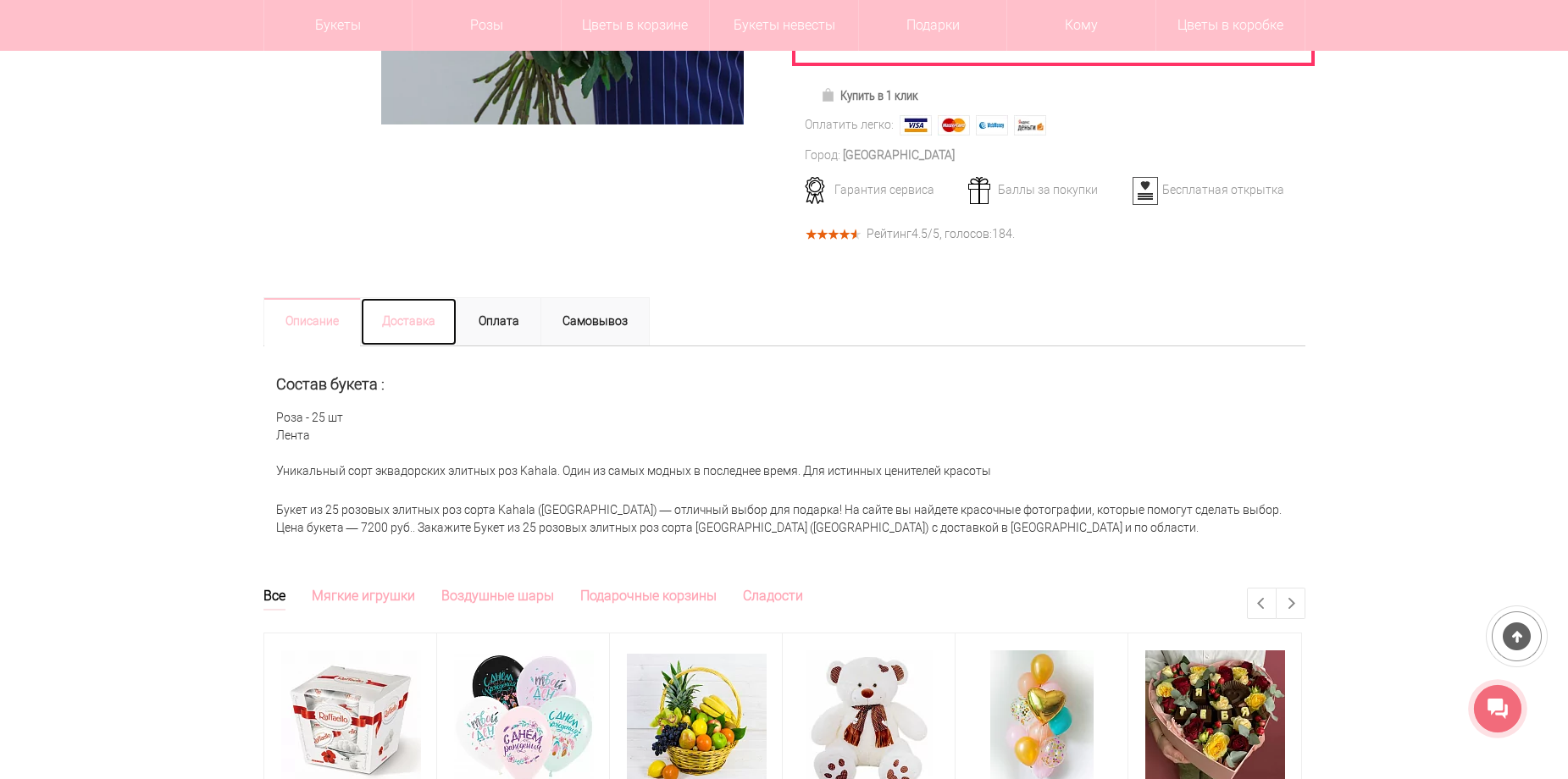
click at [418, 297] on link "Доставка" at bounding box center [408, 321] width 98 height 49
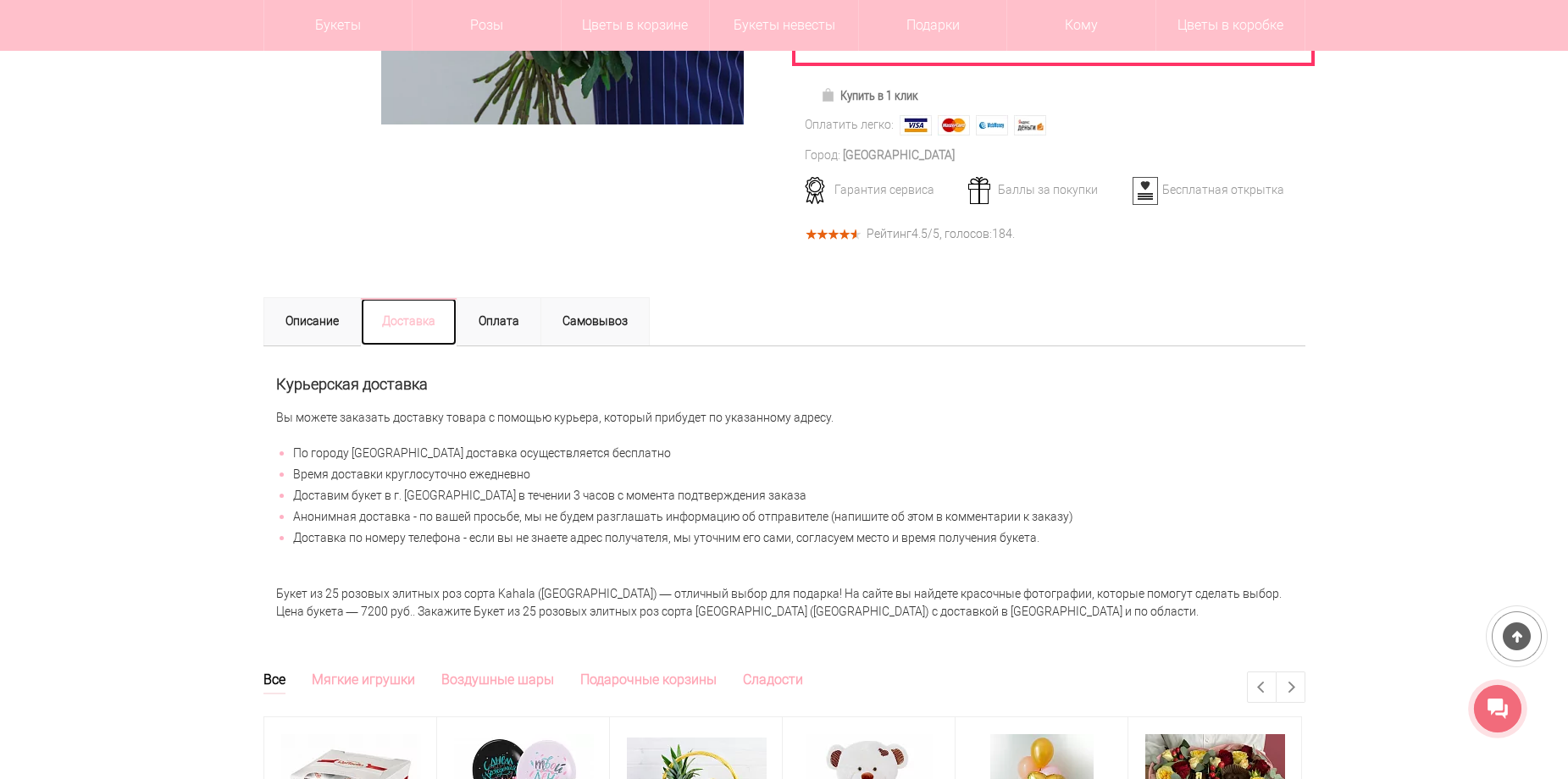
scroll to position [85, 0]
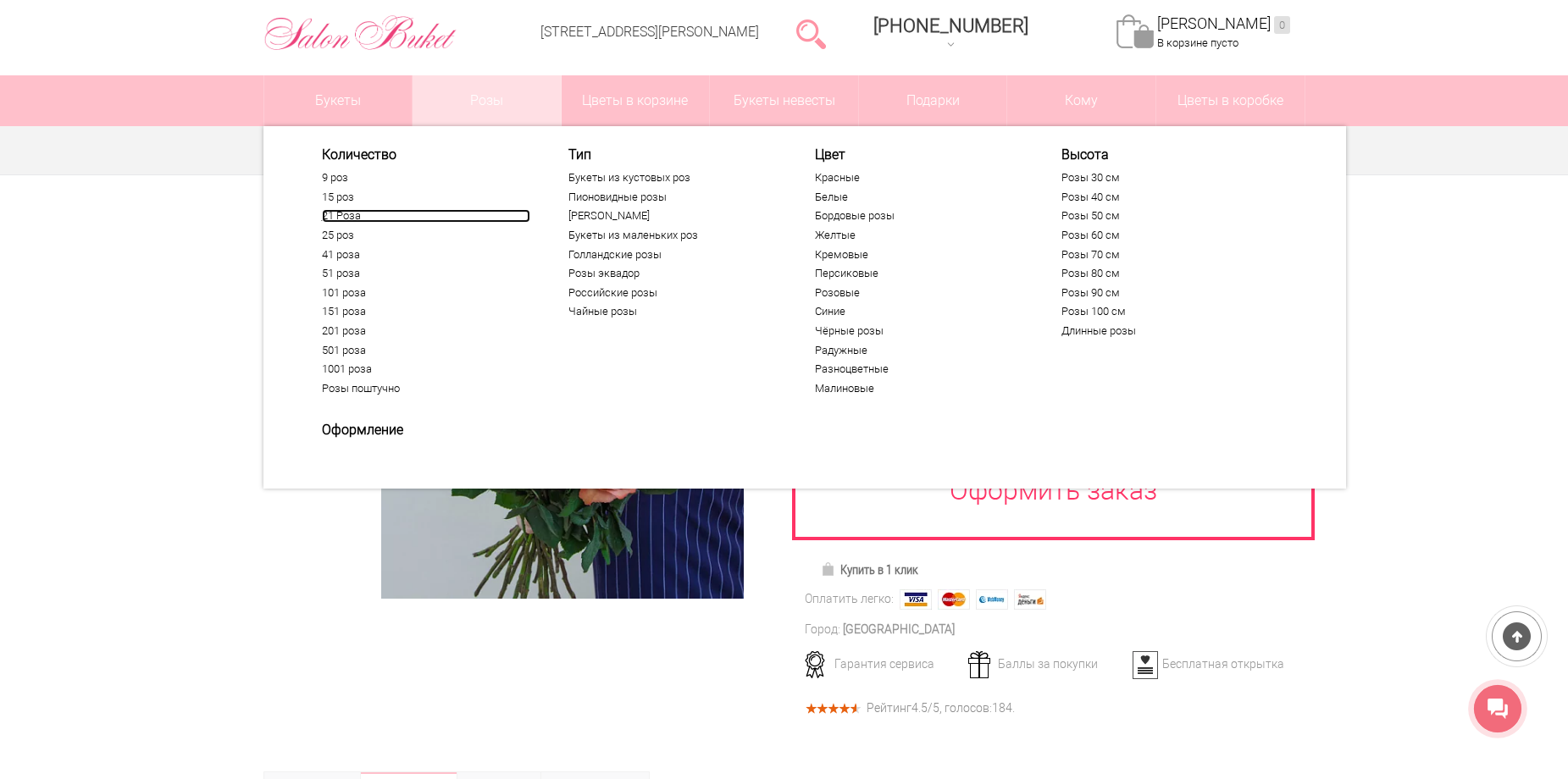
click at [337, 215] on link "21 Роза" at bounding box center [426, 216] width 209 height 14
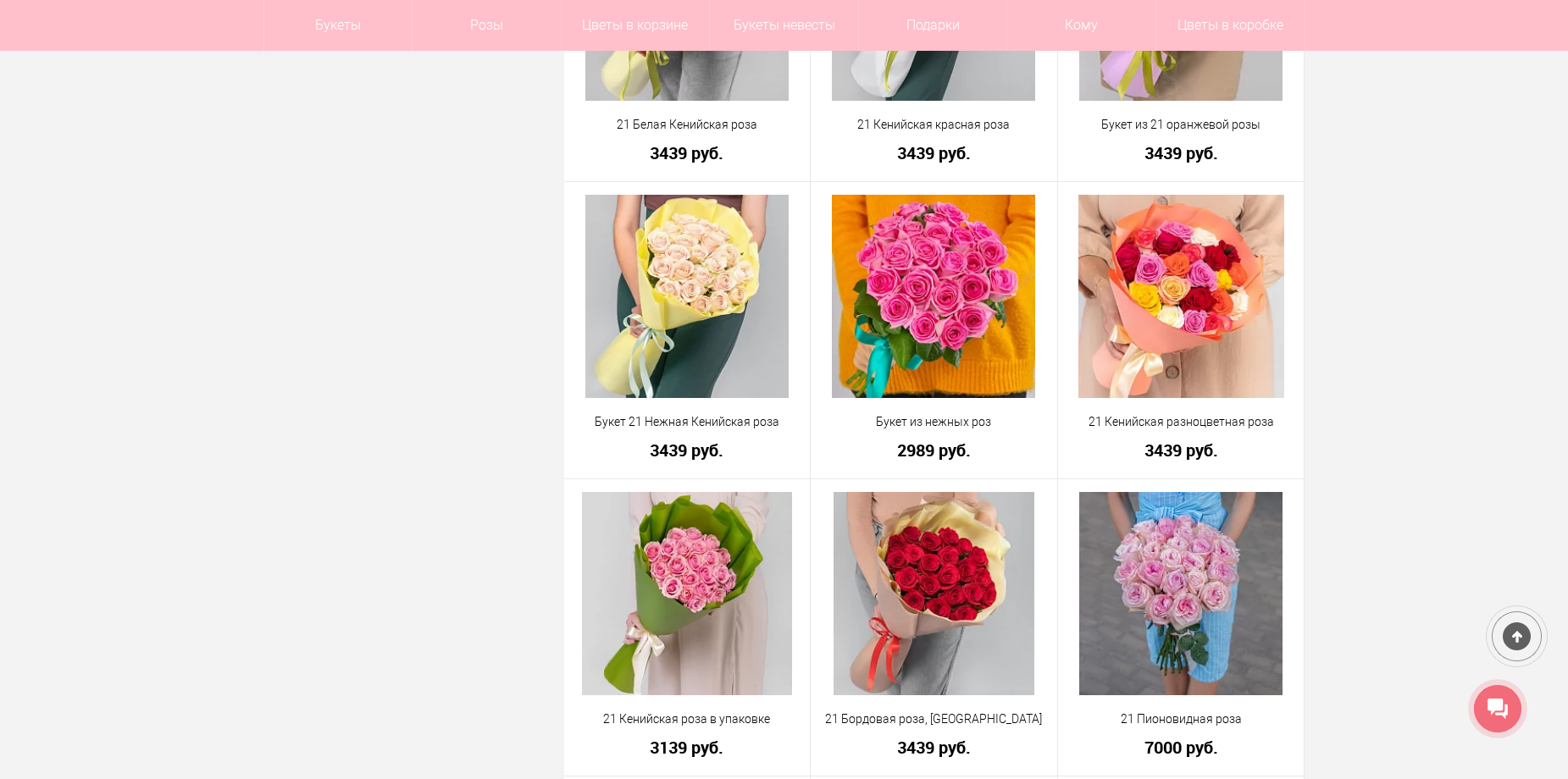
scroll to position [932, 0]
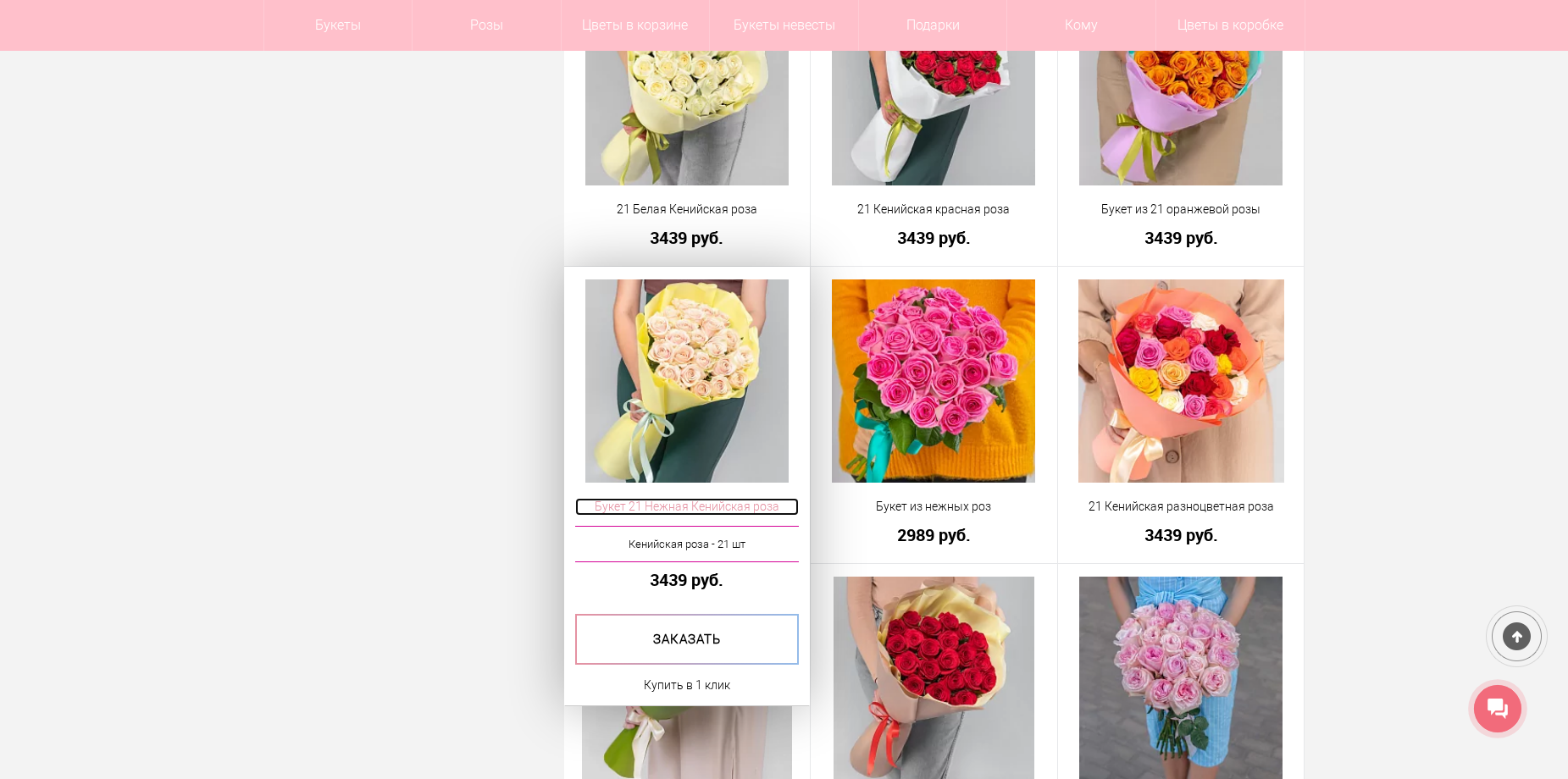
click at [707, 501] on span "Букет 21 Нежная Кенийская роза" at bounding box center [687, 507] width 224 height 17
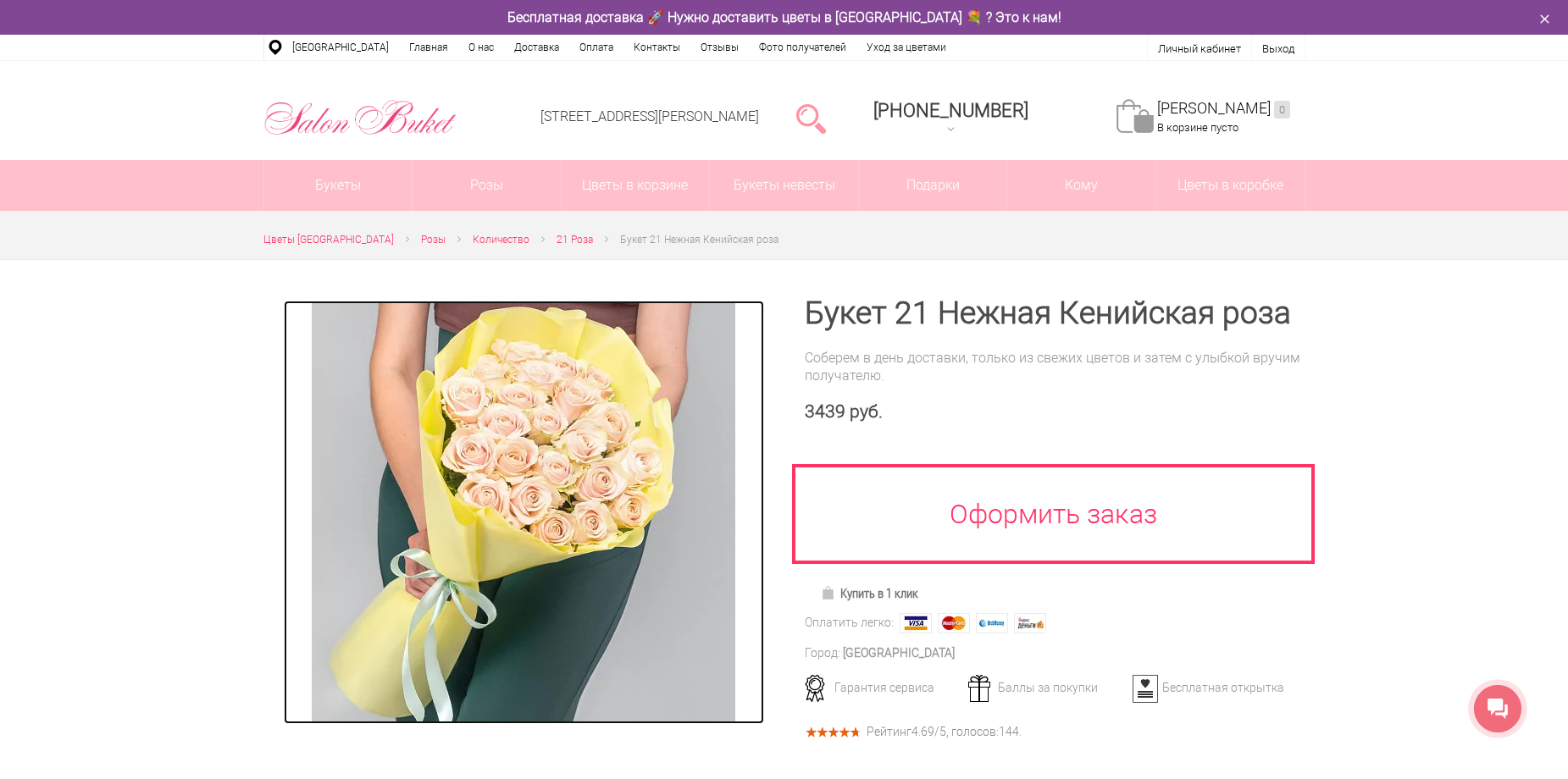
click at [527, 491] on img at bounding box center [523, 512] width 424 height 424
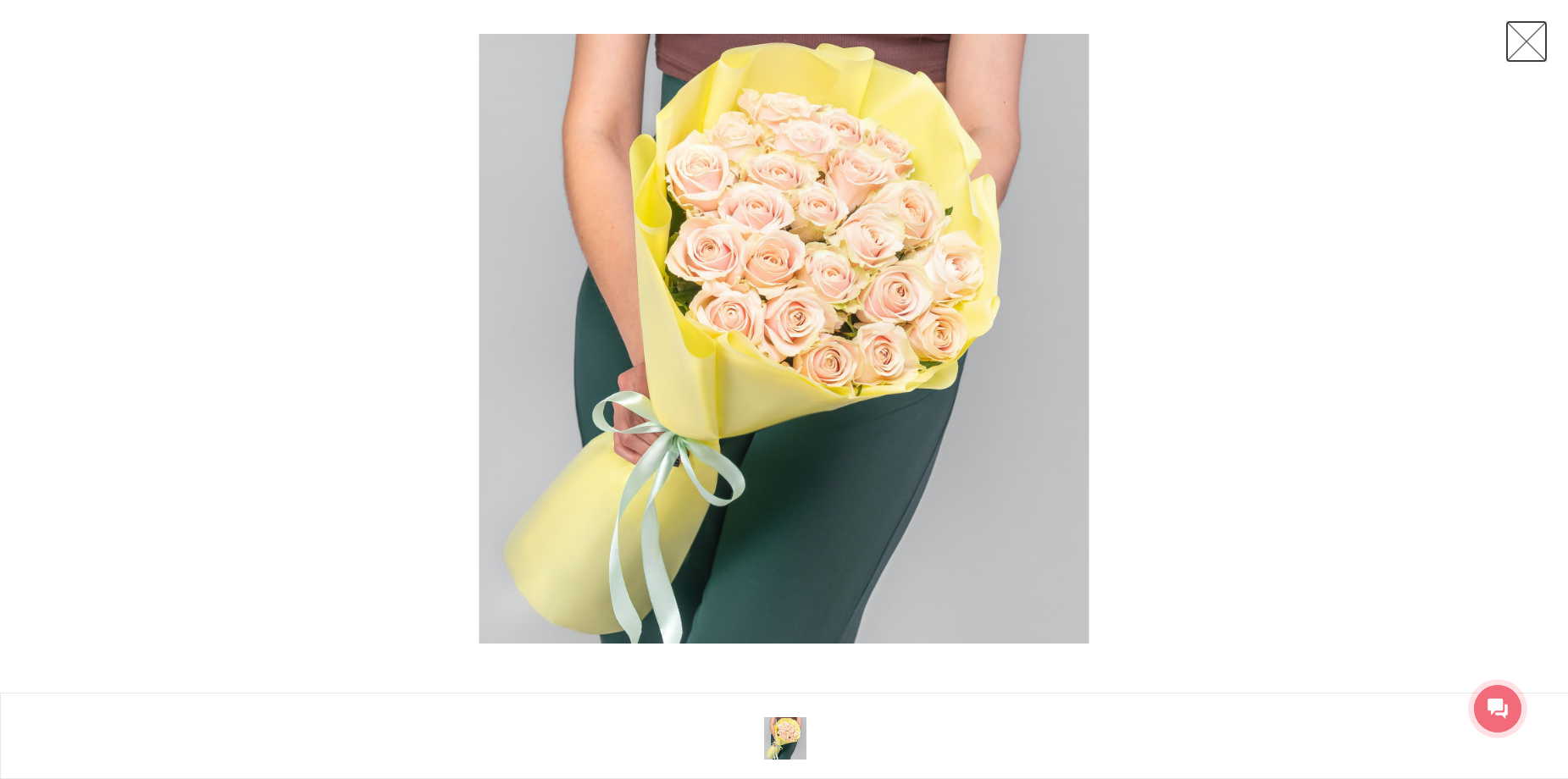
click at [1529, 38] on link at bounding box center [1526, 42] width 42 height 42
